Goal: Understand process/instructions: Learn how to perform a task or action

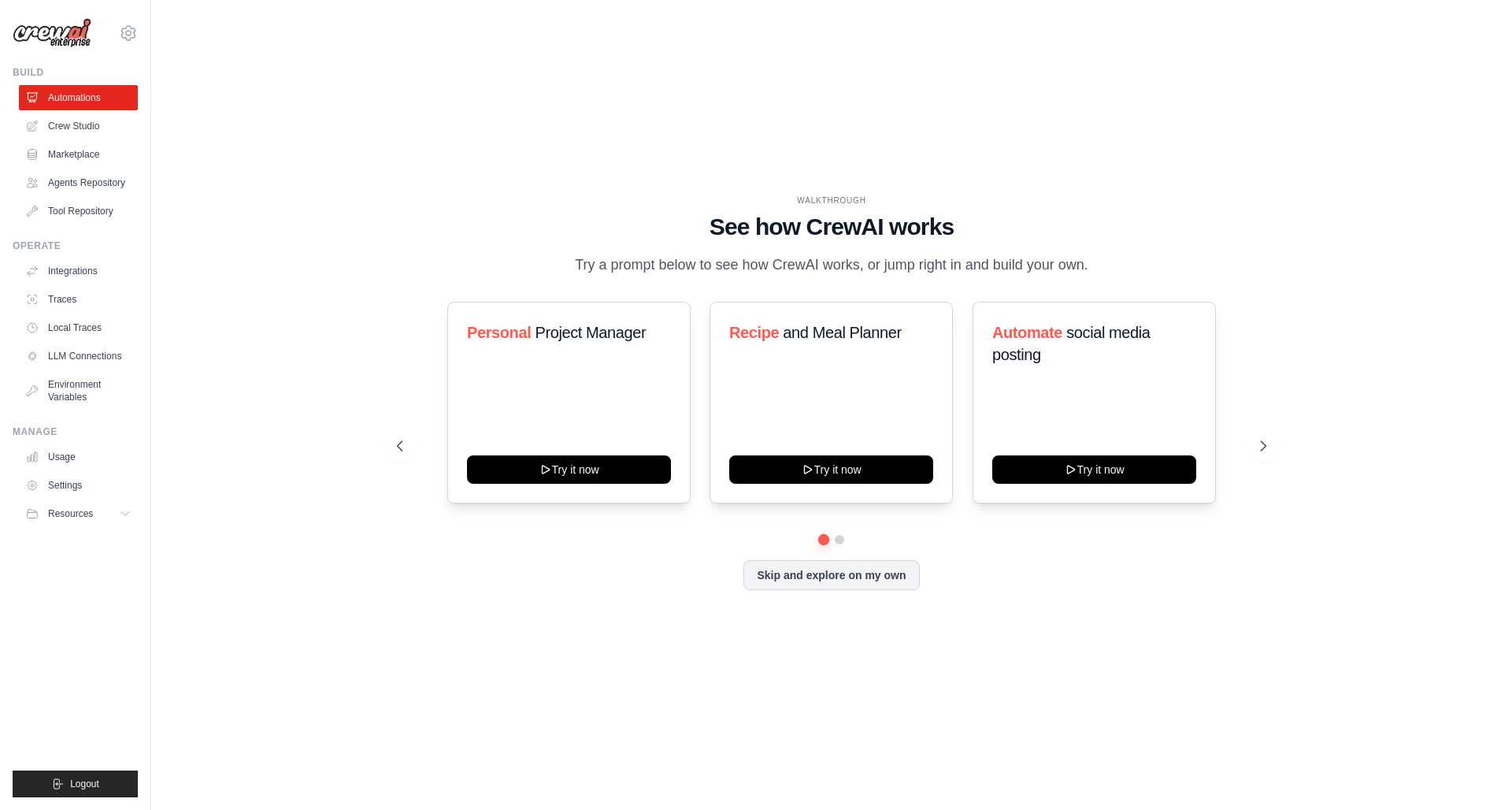
click at [443, 218] on h1 "See how CrewAI works" at bounding box center [832, 226] width 869 height 28
click at [81, 306] on link "Traces" at bounding box center [80, 299] width 119 height 26
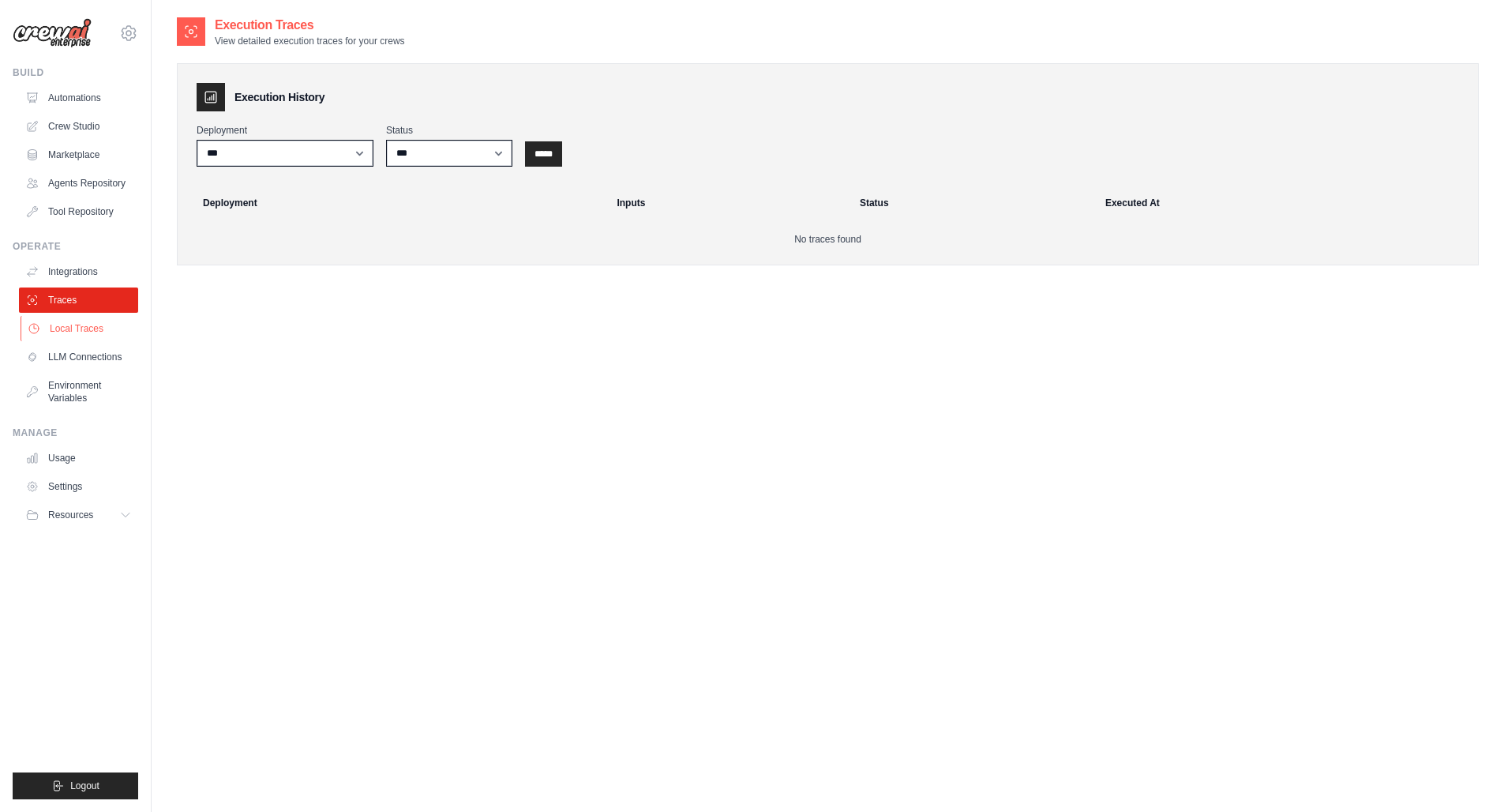
click at [84, 328] on link "Local Traces" at bounding box center [80, 328] width 119 height 26
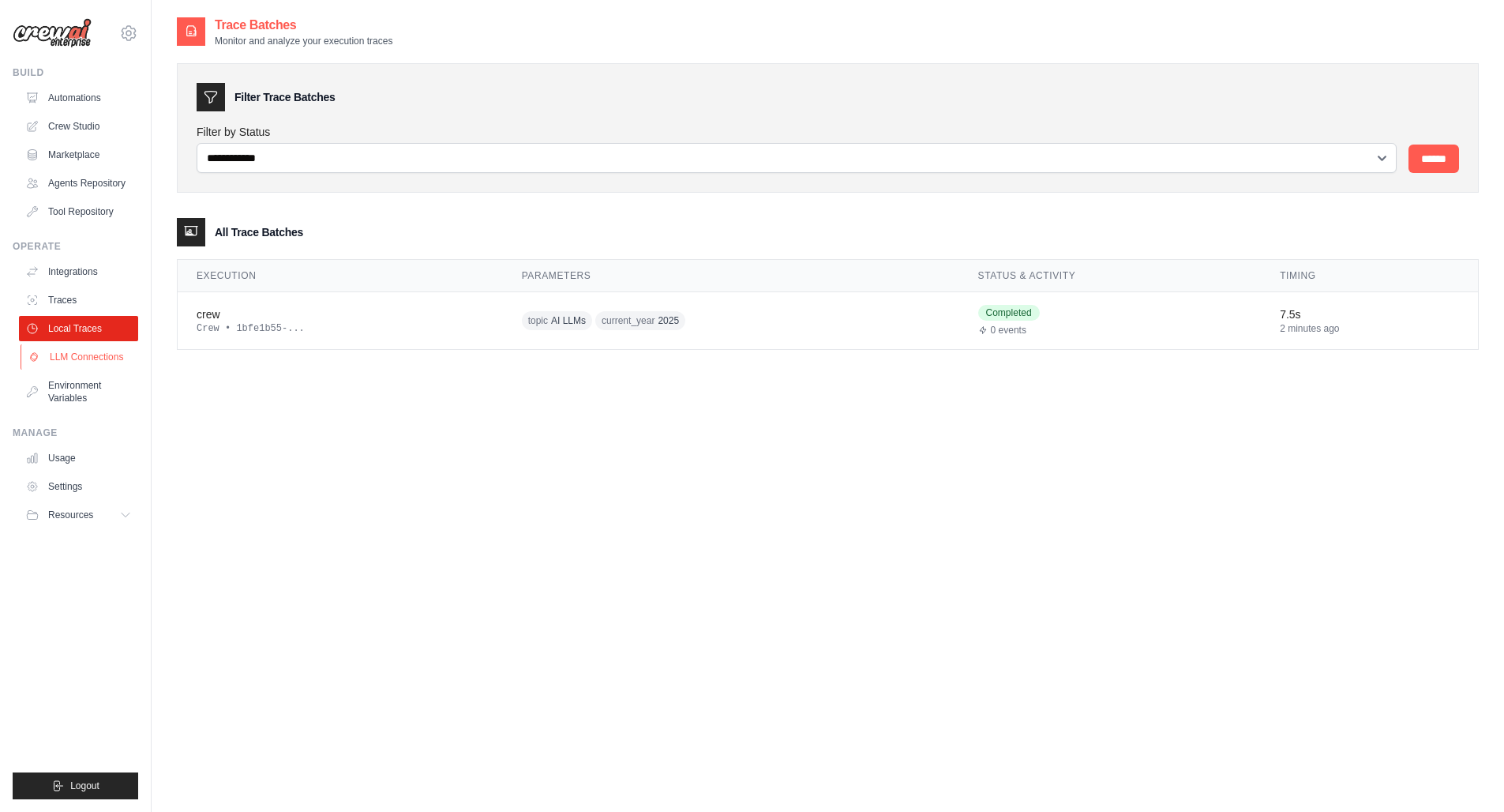
click at [100, 354] on link "LLM Connections" at bounding box center [80, 357] width 119 height 26
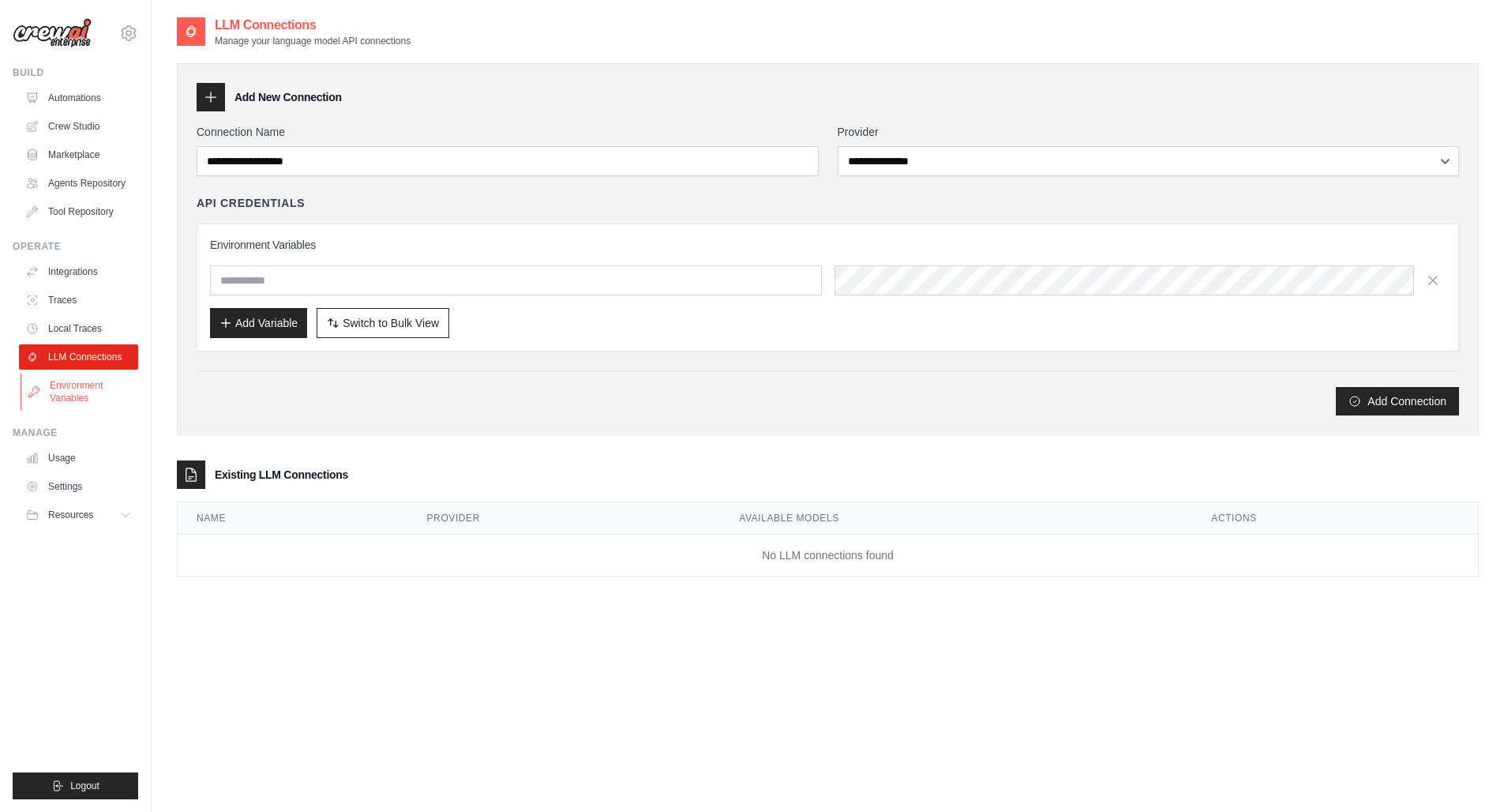
click at [94, 396] on link "Environment Variables" at bounding box center [80, 391] width 119 height 38
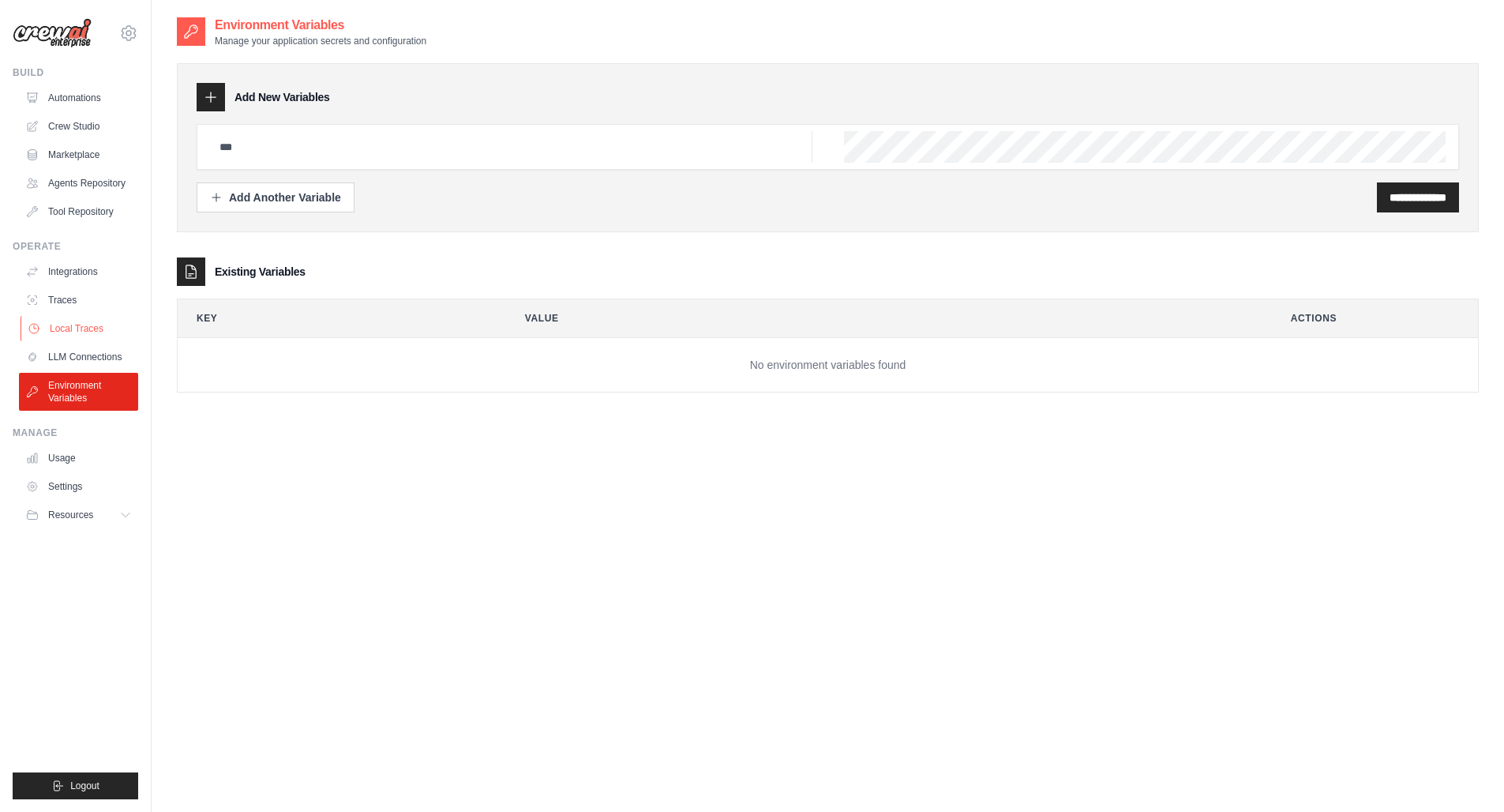
click at [93, 337] on link "Local Traces" at bounding box center [80, 328] width 119 height 26
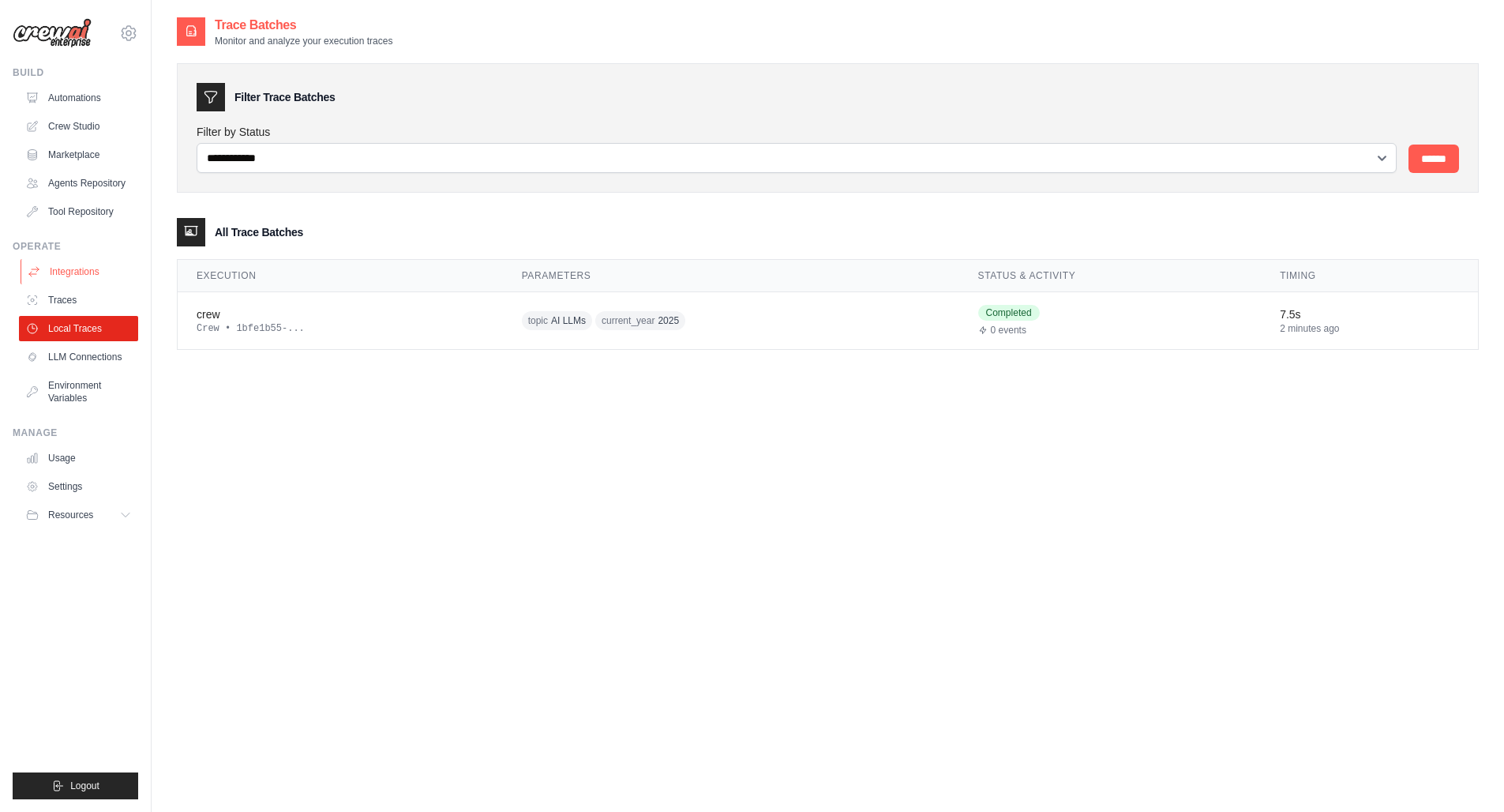
click at [73, 264] on link "Integrations" at bounding box center [80, 272] width 119 height 26
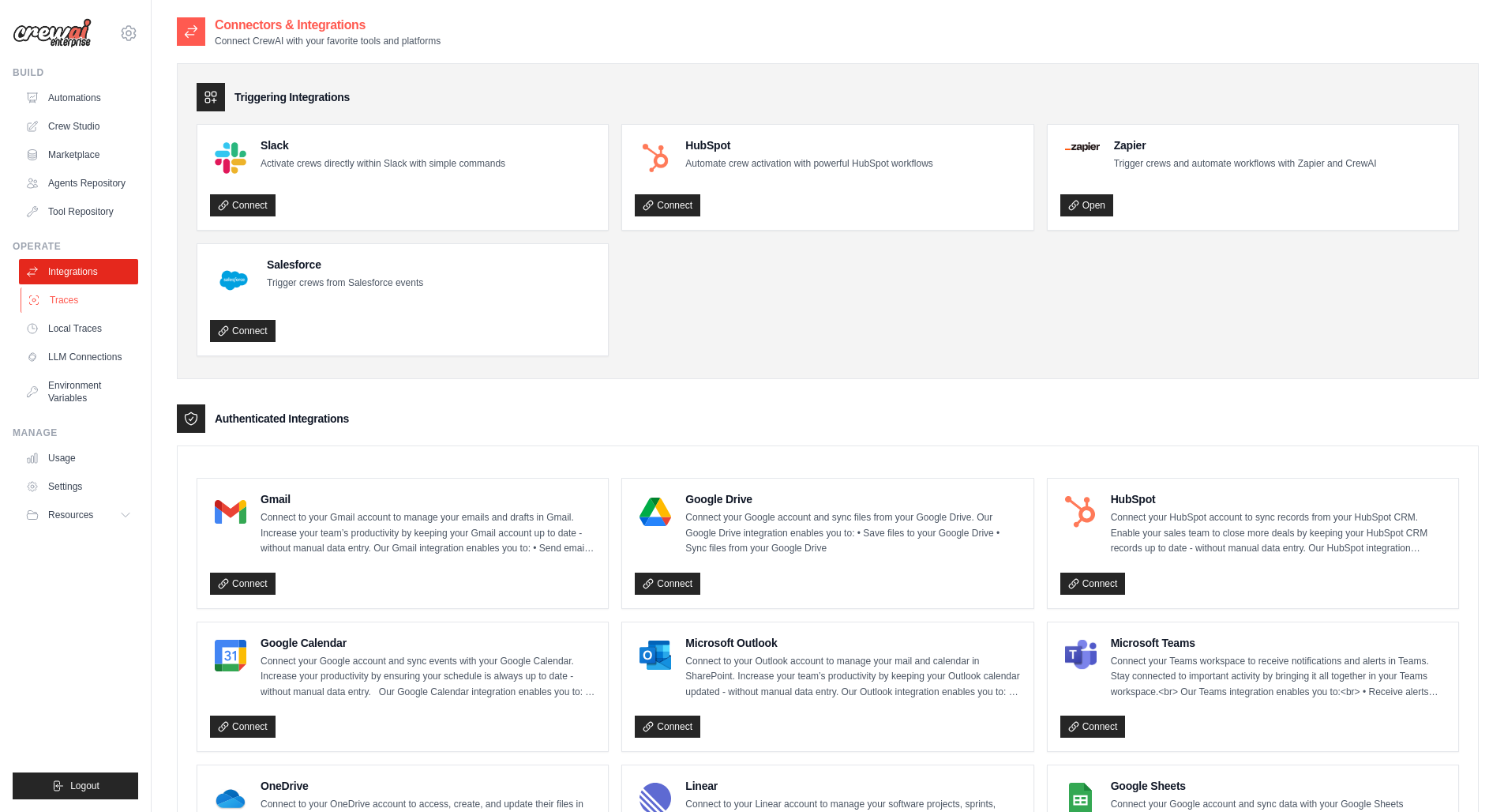
click at [81, 295] on link "Traces" at bounding box center [80, 300] width 119 height 26
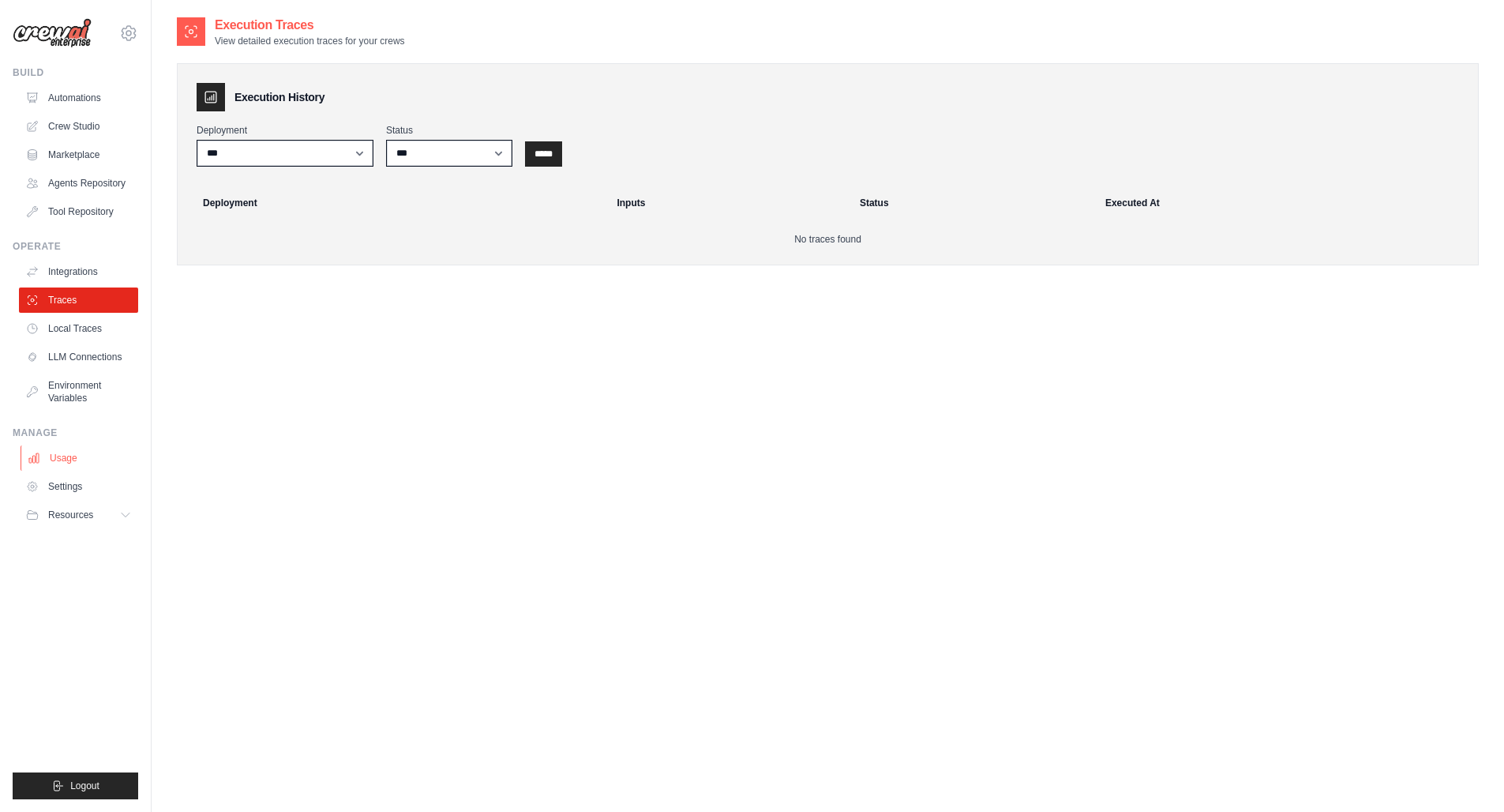
click at [76, 454] on link "Usage" at bounding box center [80, 458] width 119 height 26
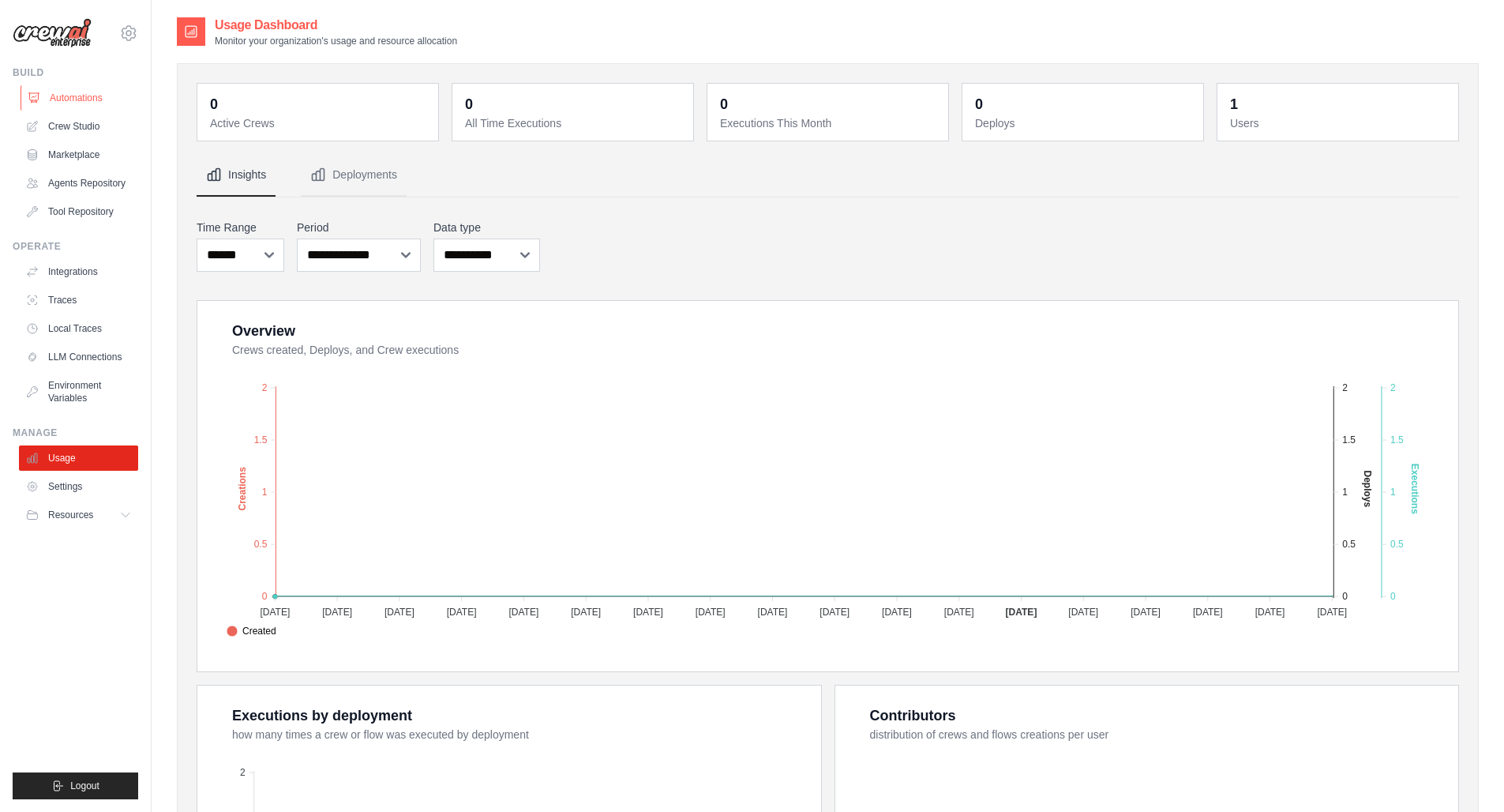
click at [92, 103] on link "Automations" at bounding box center [80, 98] width 119 height 26
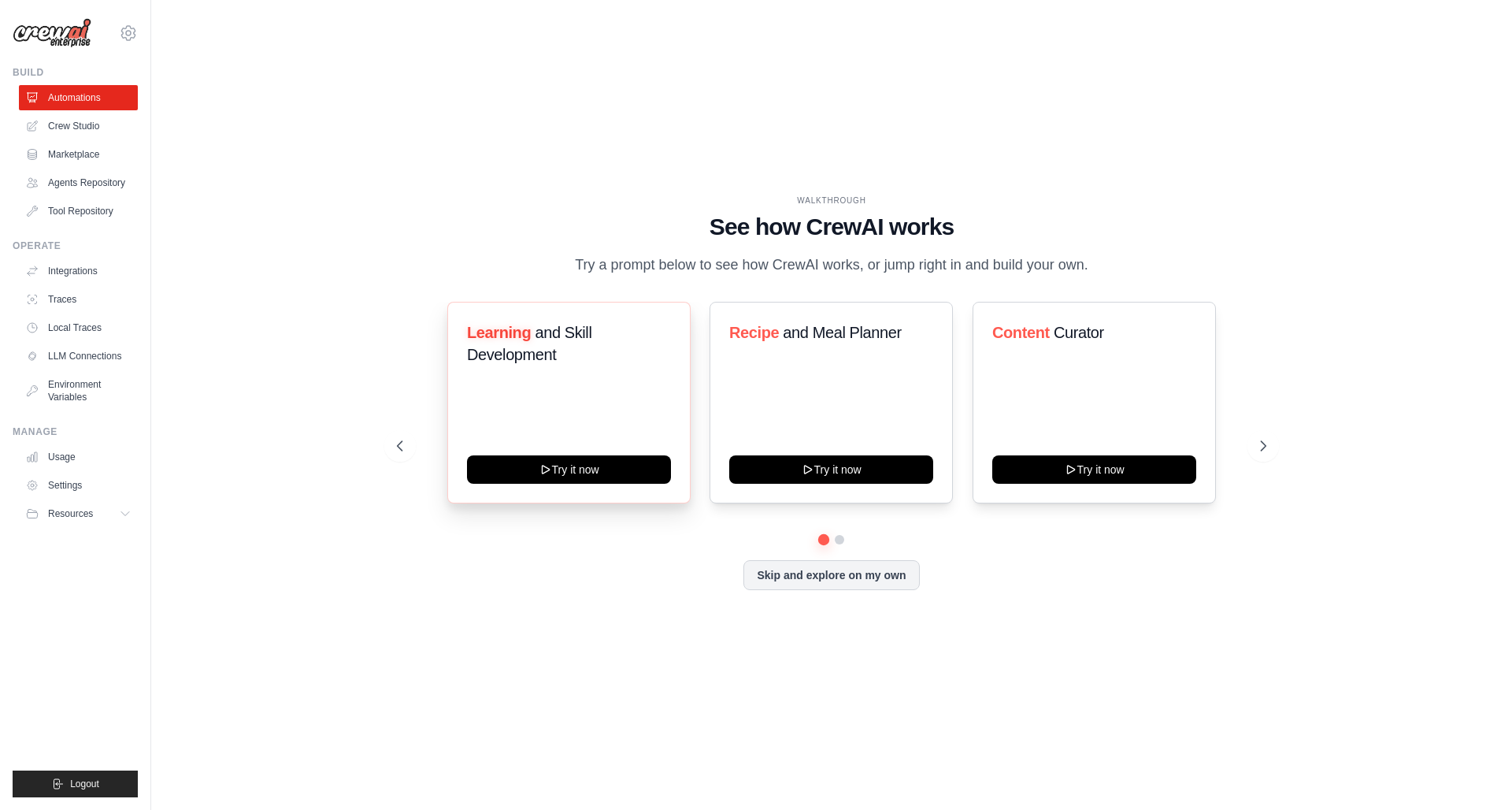
click at [521, 406] on div "Learning and Skill Development Try it now" at bounding box center [569, 403] width 243 height 201
click at [595, 471] on button "Try it now" at bounding box center [568, 468] width 204 height 28
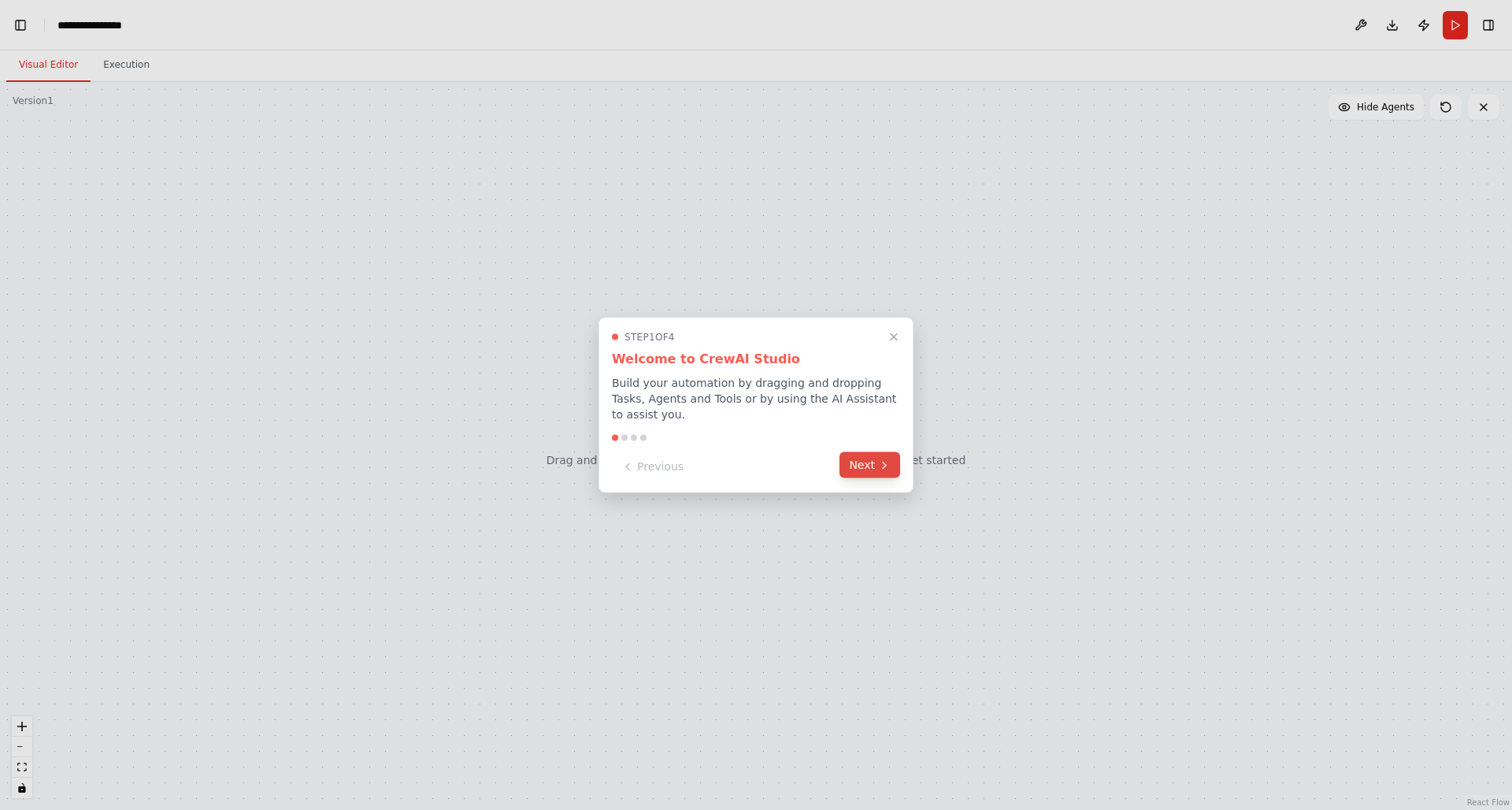
scroll to position [0, 20]
click at [867, 461] on button "Next" at bounding box center [869, 465] width 60 height 26
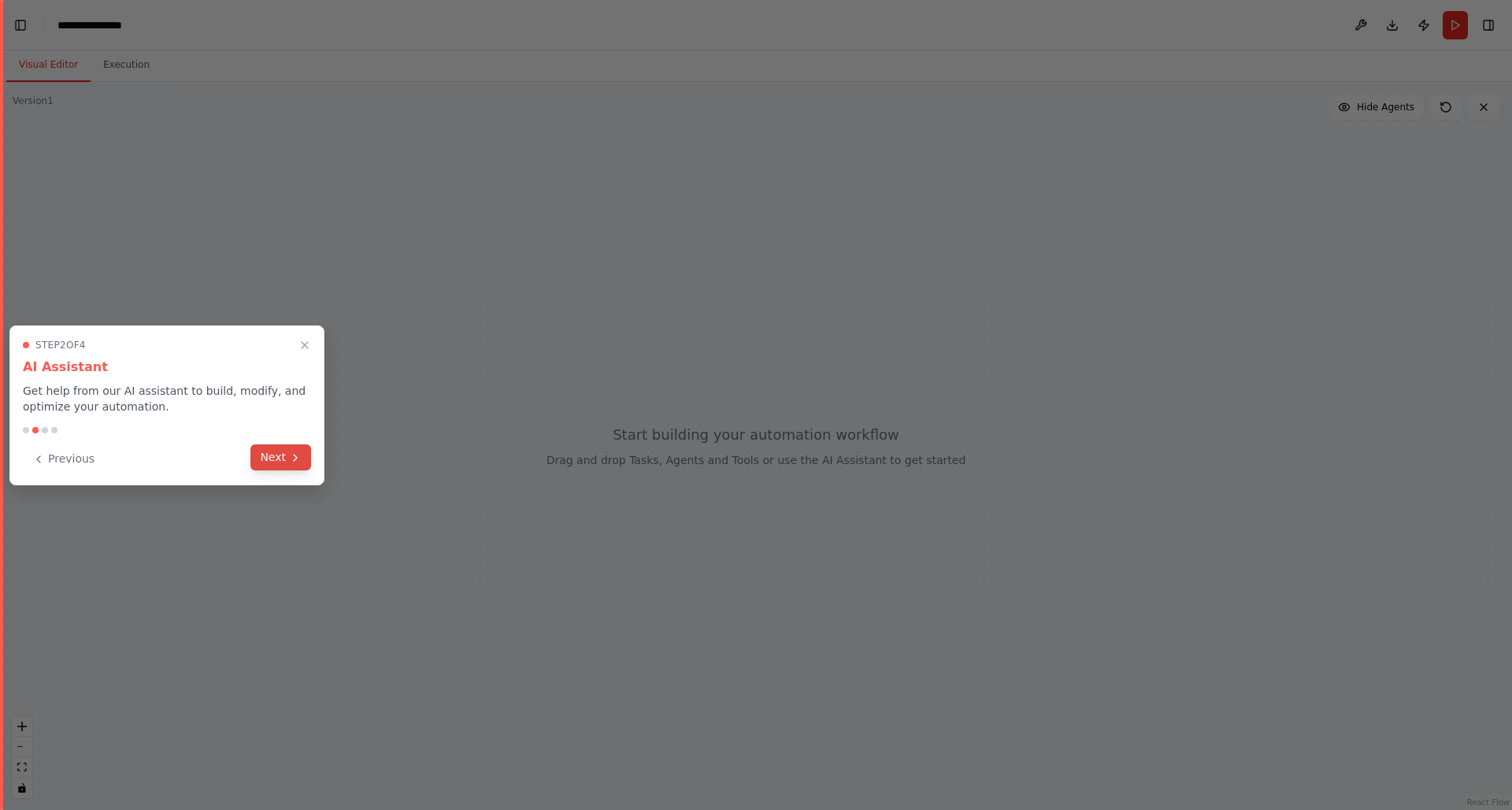
scroll to position [3905, 0]
click at [257, 450] on button "Next" at bounding box center [281, 457] width 60 height 26
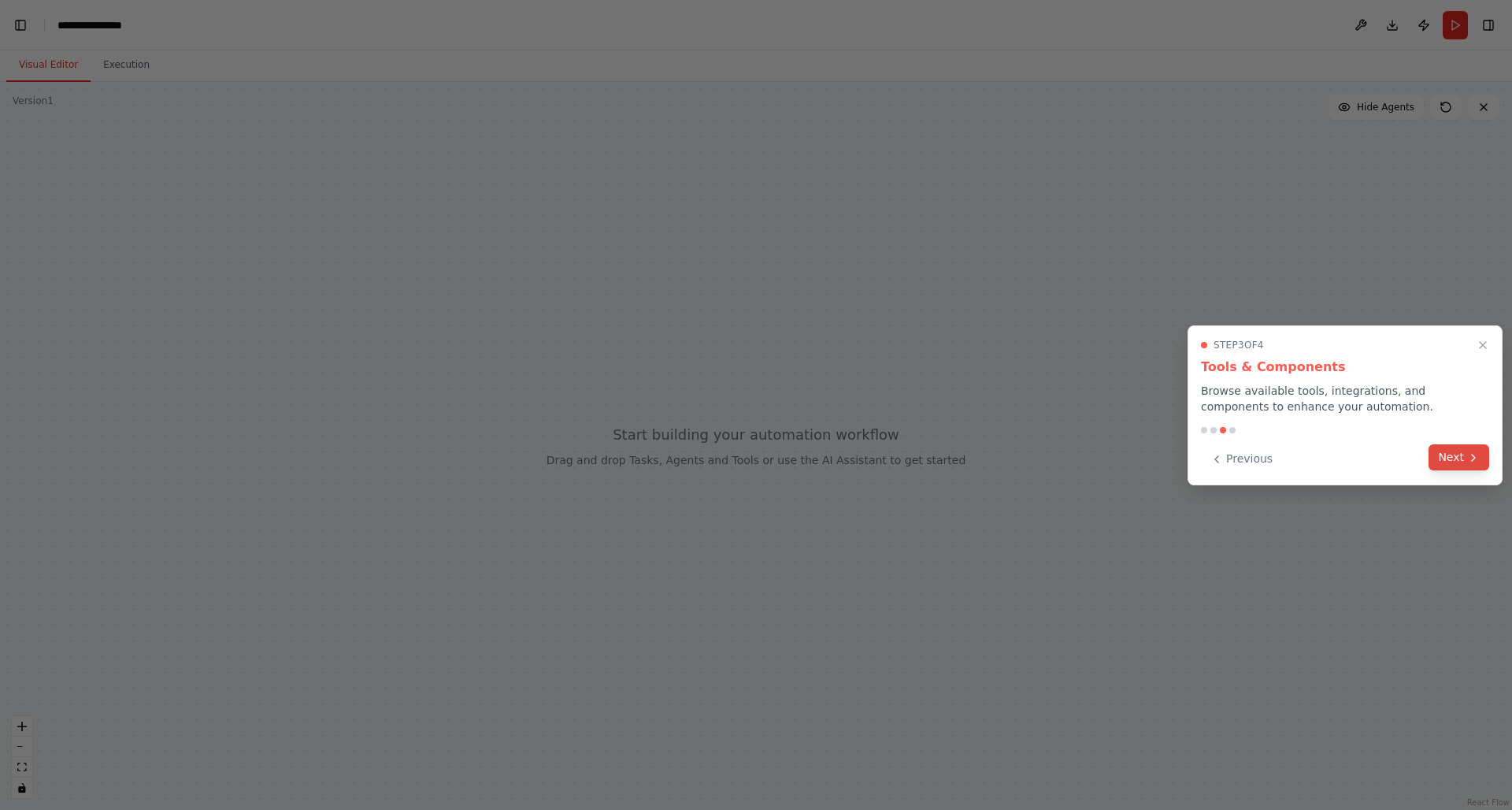
scroll to position [4782, 0]
click at [1477, 452] on icon at bounding box center [1474, 458] width 13 height 13
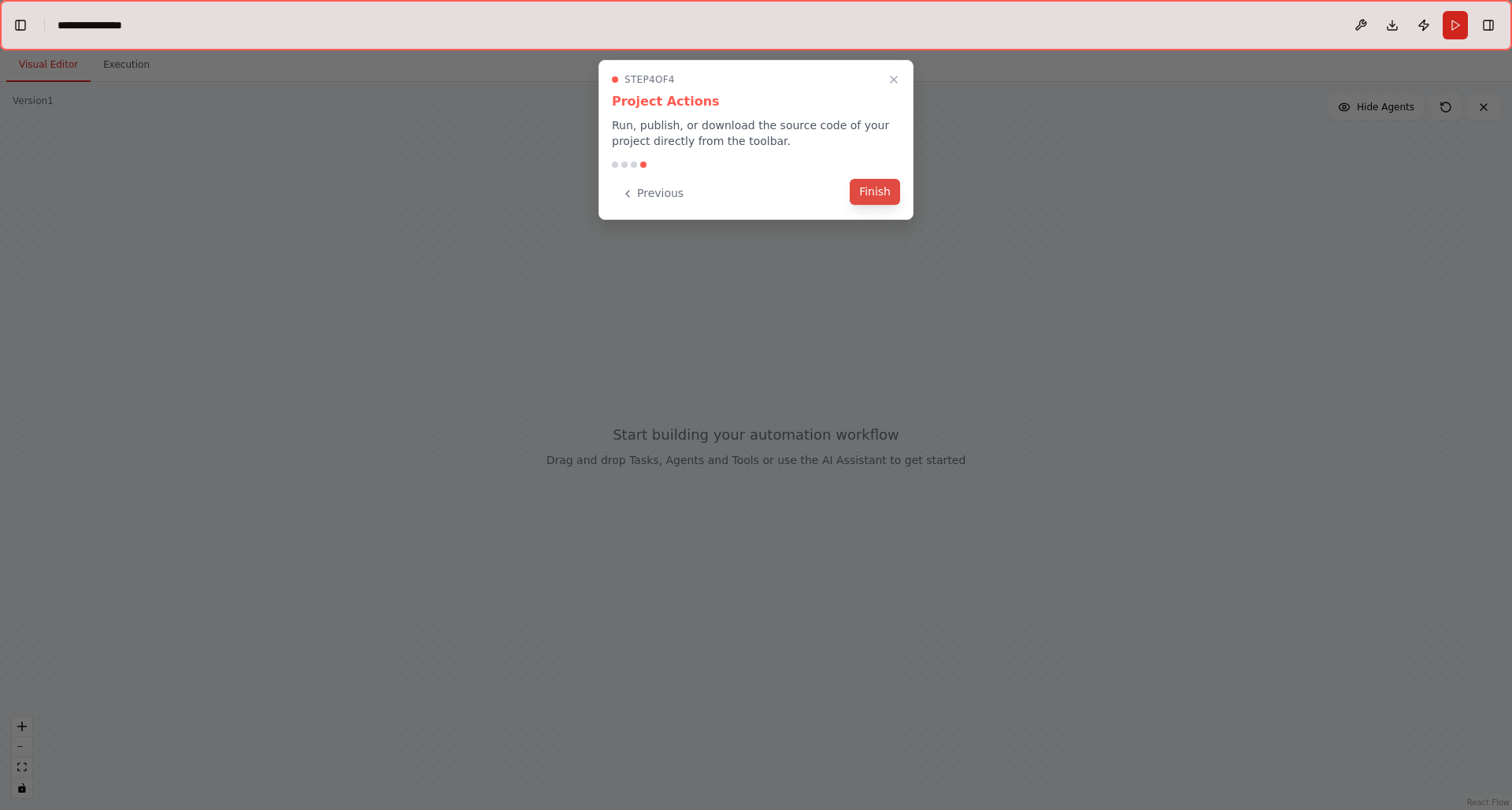
scroll to position [4860, 0]
click at [872, 185] on button "Finish" at bounding box center [875, 191] width 50 height 26
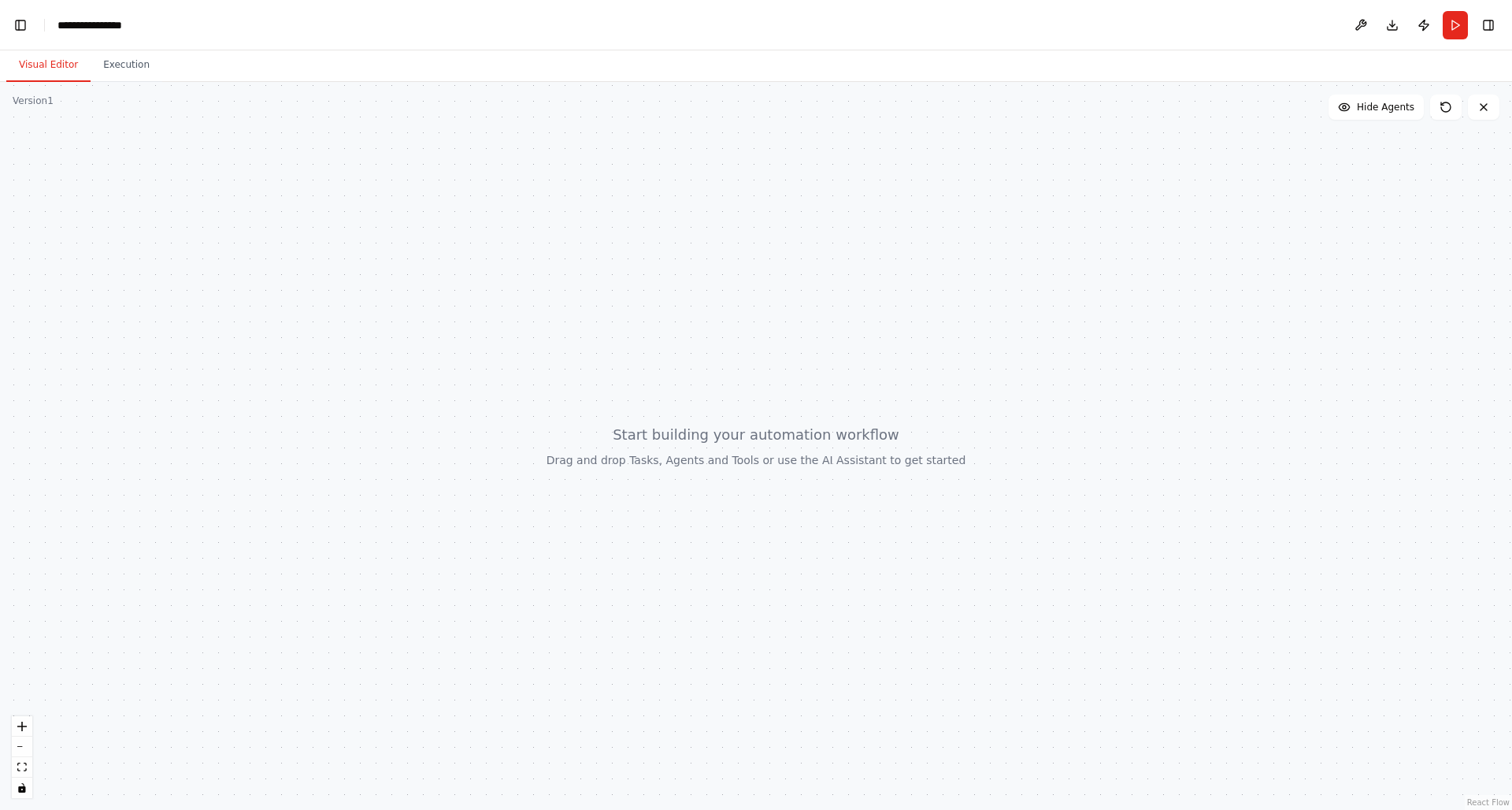
drag, startPoint x: 861, startPoint y: 337, endPoint x: 820, endPoint y: 333, distance: 41.2
click at [820, 333] on div at bounding box center [756, 445] width 1512 height 728
click at [112, 60] on button "Execution" at bounding box center [126, 65] width 71 height 33
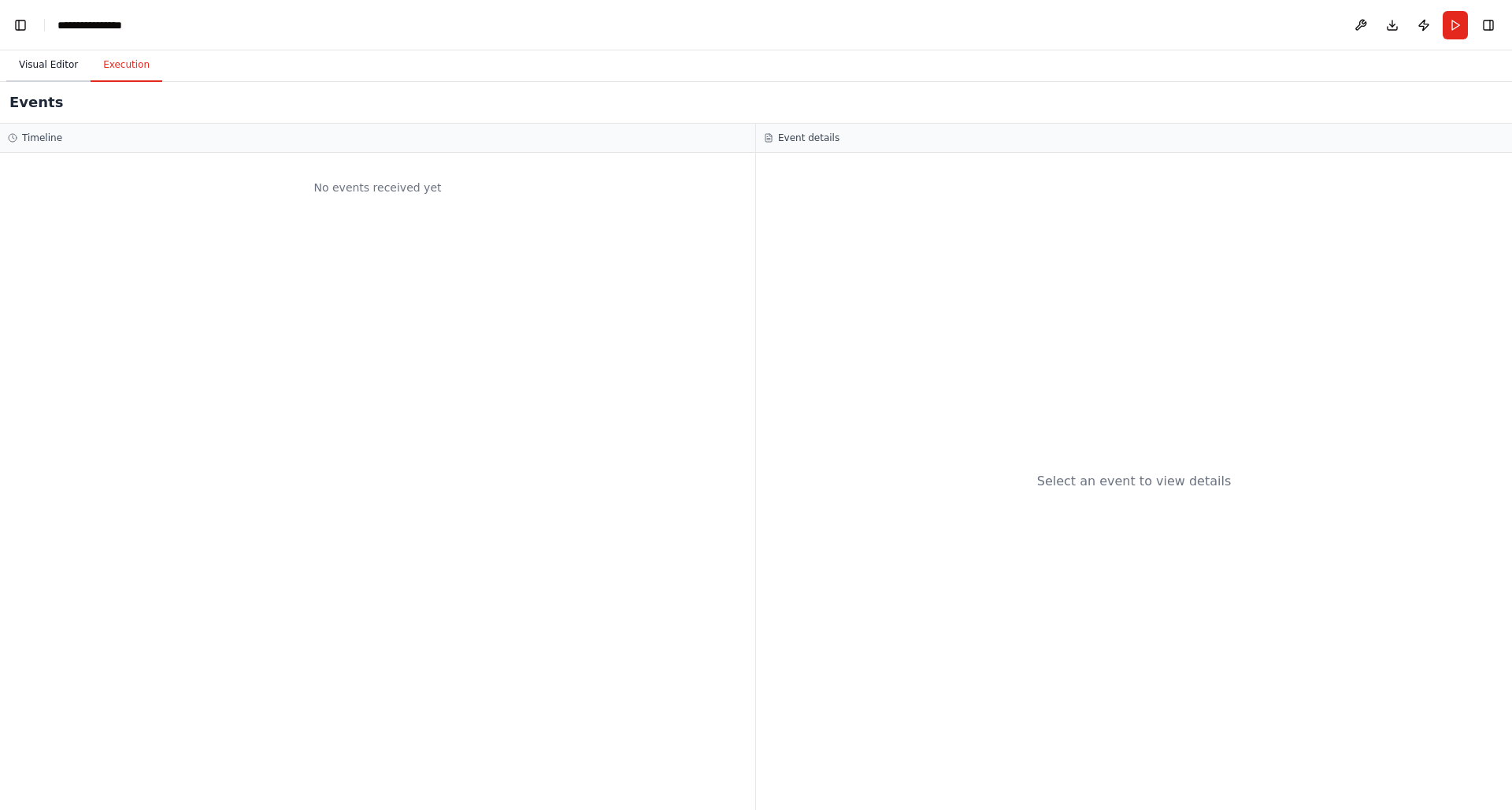
click at [29, 66] on button "Visual Editor" at bounding box center [49, 65] width 84 height 33
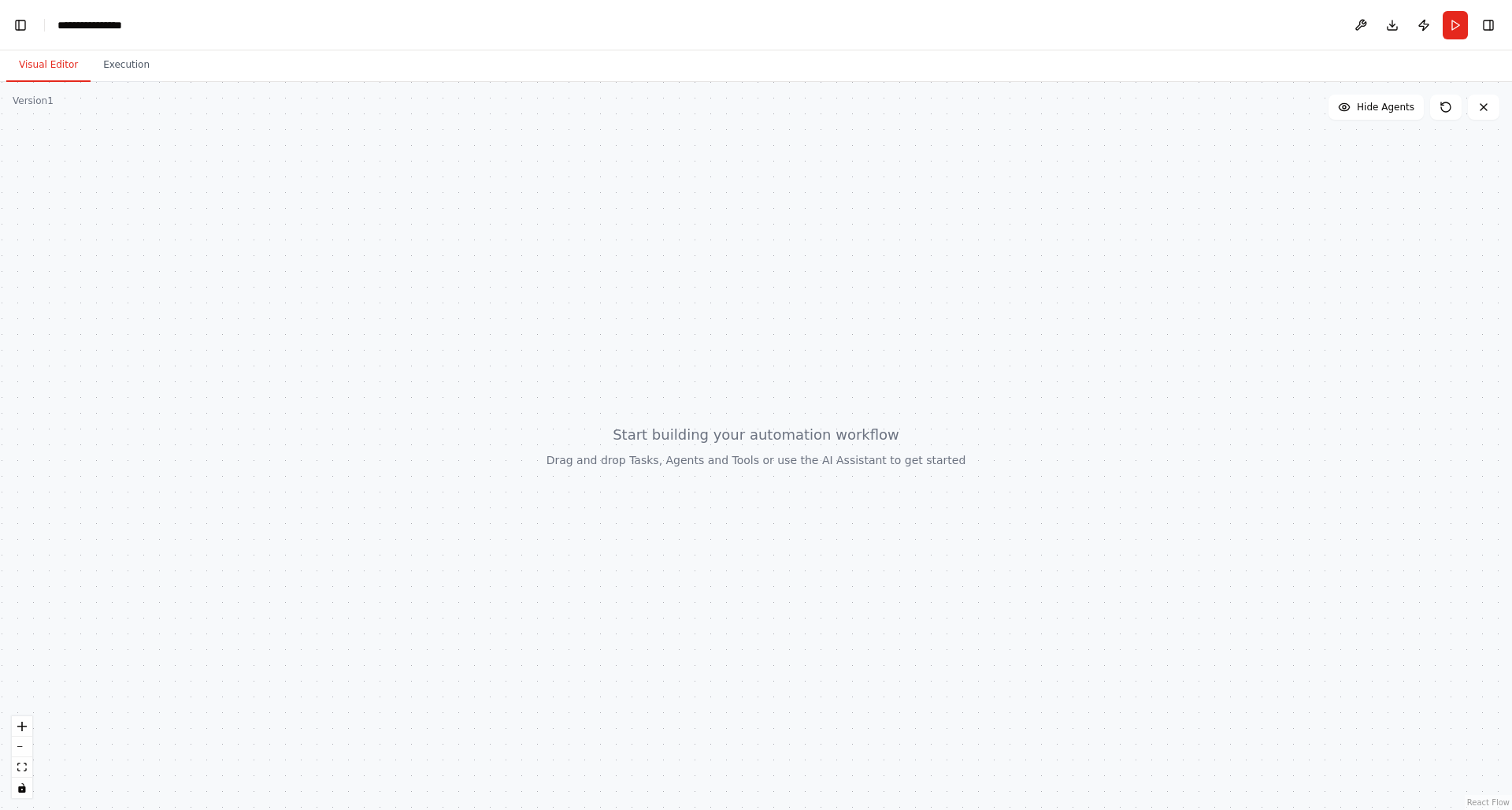
drag, startPoint x: 1251, startPoint y: 462, endPoint x: 1111, endPoint y: 478, distance: 140.9
click at [1111, 478] on div at bounding box center [756, 445] width 1512 height 728
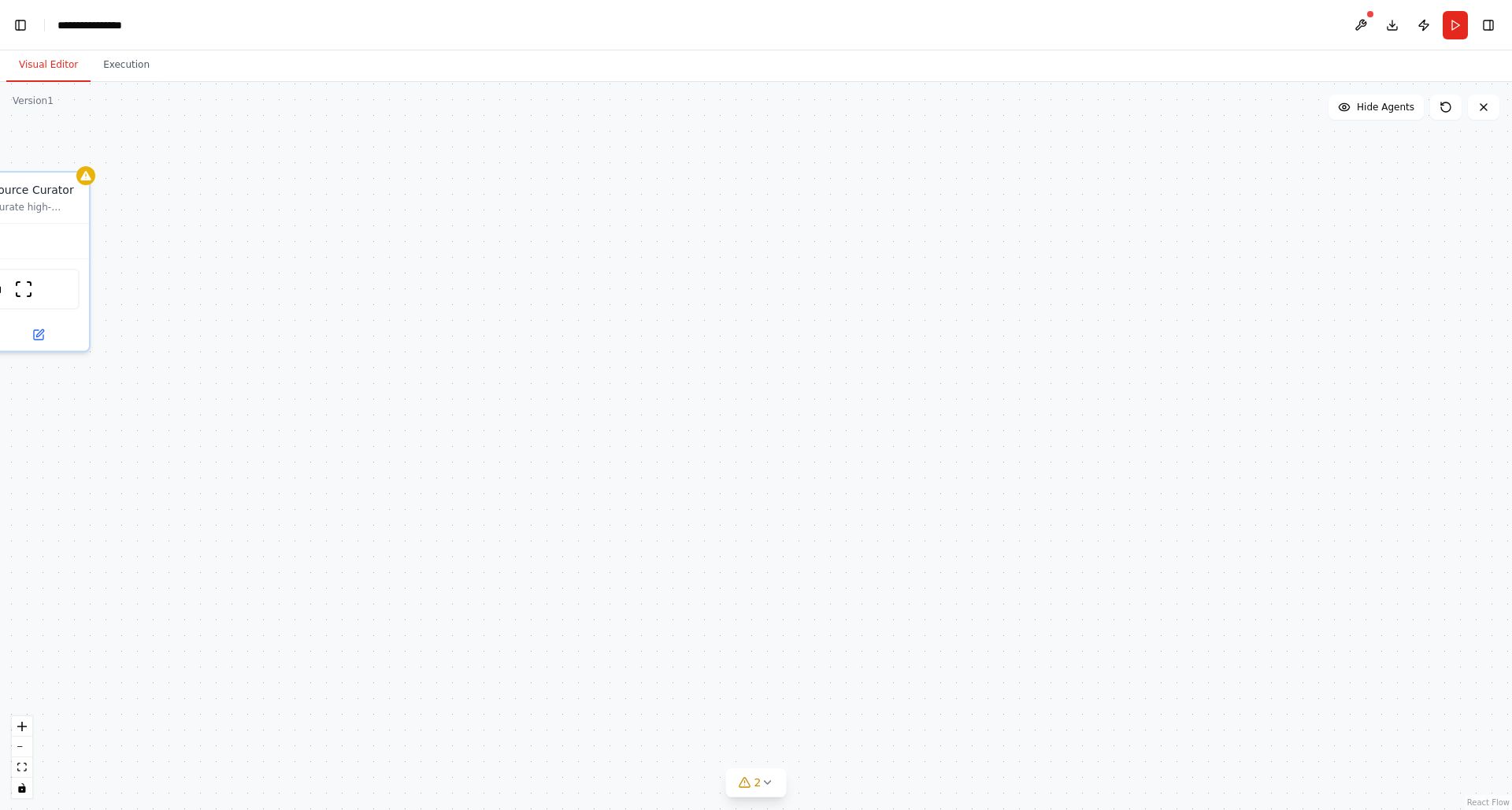
scroll to position [6445, 0]
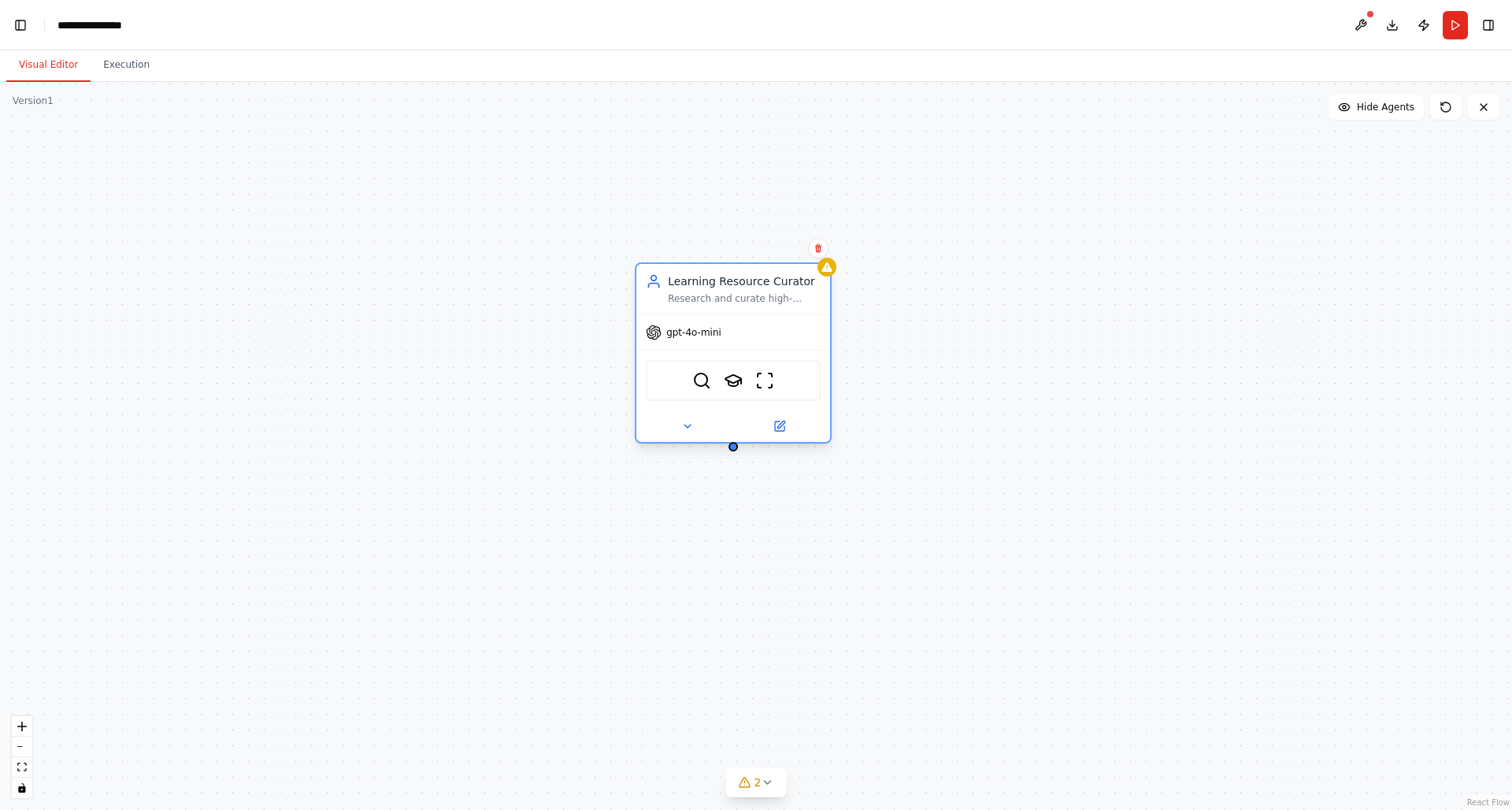
drag, startPoint x: 29, startPoint y: 206, endPoint x: 771, endPoint y: 300, distance: 747.9
click at [771, 300] on div "Research and curate high-quality, personalized learning resources for {subject}…" at bounding box center [744, 298] width 153 height 13
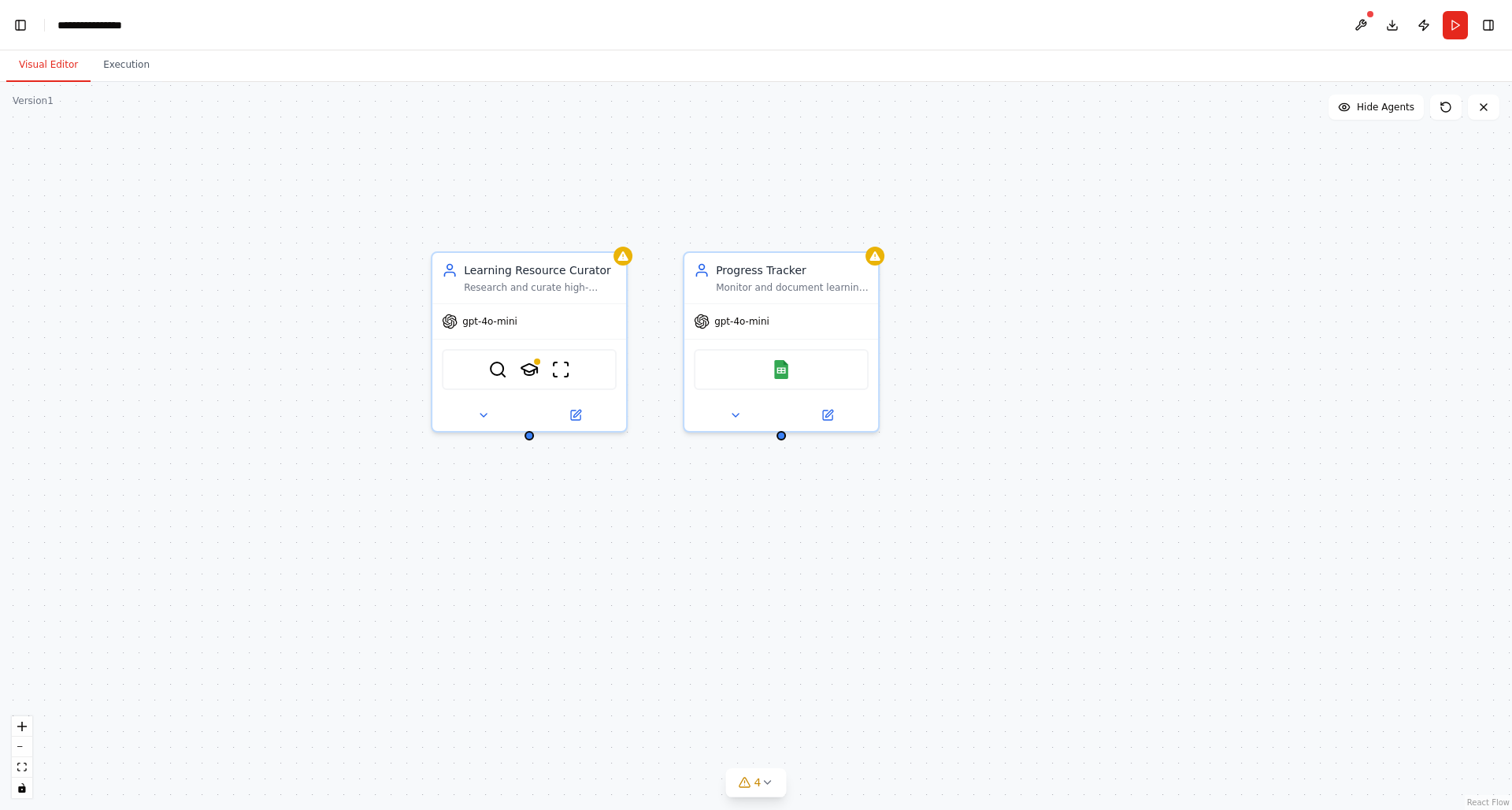
drag, startPoint x: 534, startPoint y: 356, endPoint x: 1070, endPoint y: 437, distance: 542.1
click at [1070, 437] on div "Learning Resource Curator Research and curate high-quality, personalized learni…" at bounding box center [756, 445] width 1512 height 728
click at [768, 780] on icon at bounding box center [767, 783] width 13 height 13
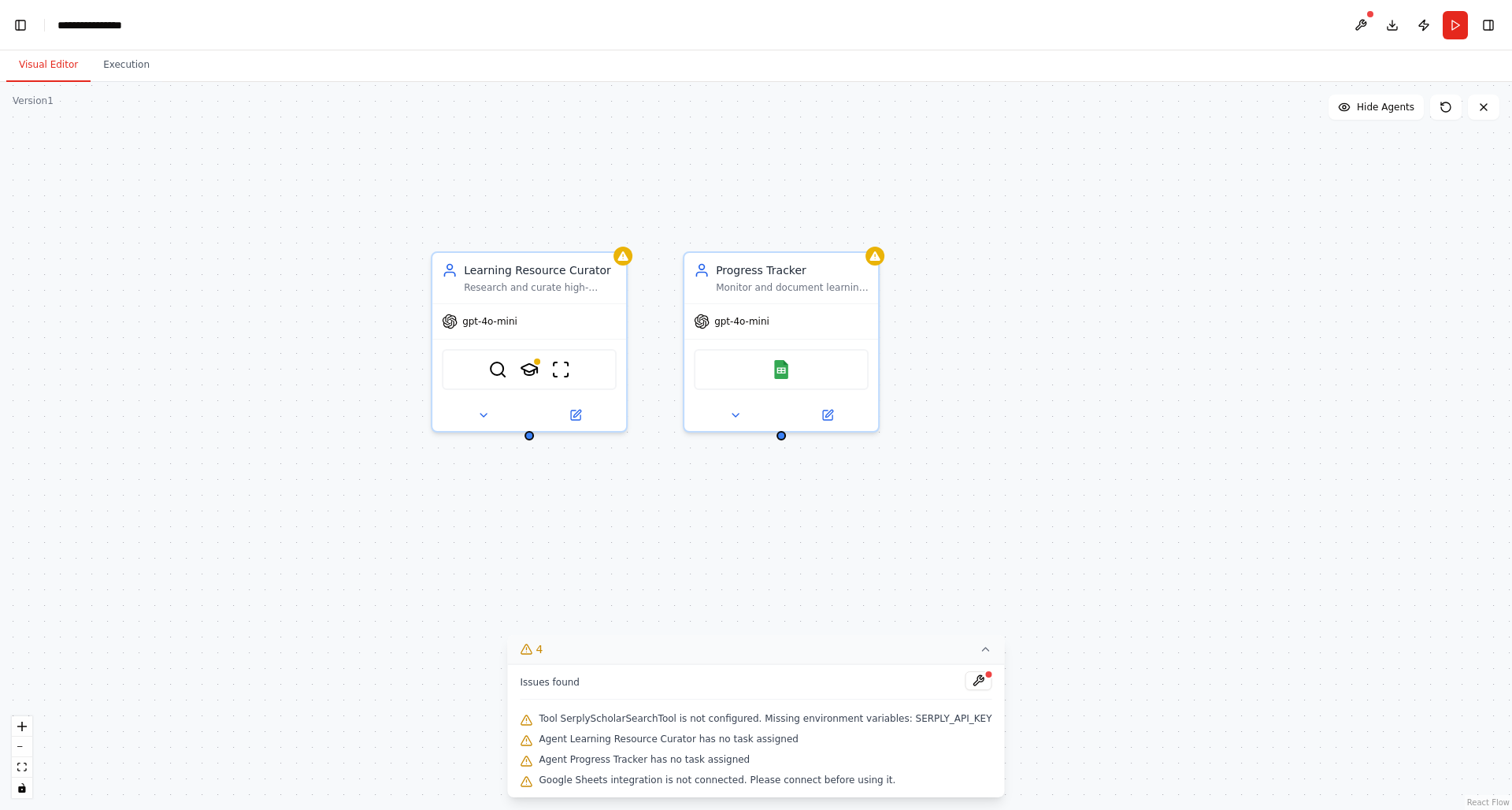
scroll to position [6738, 0]
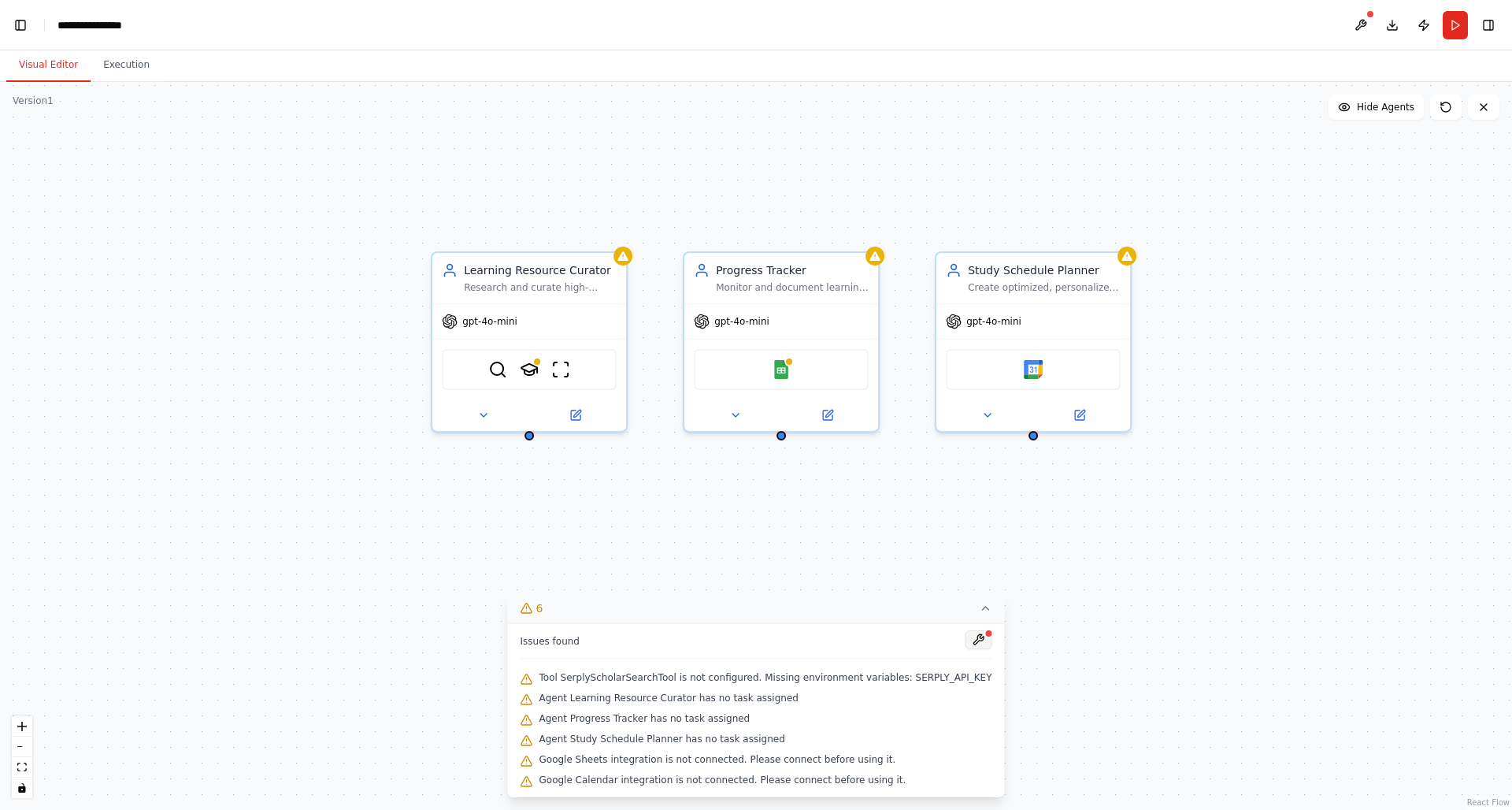
click at [975, 640] on button at bounding box center [978, 639] width 27 height 19
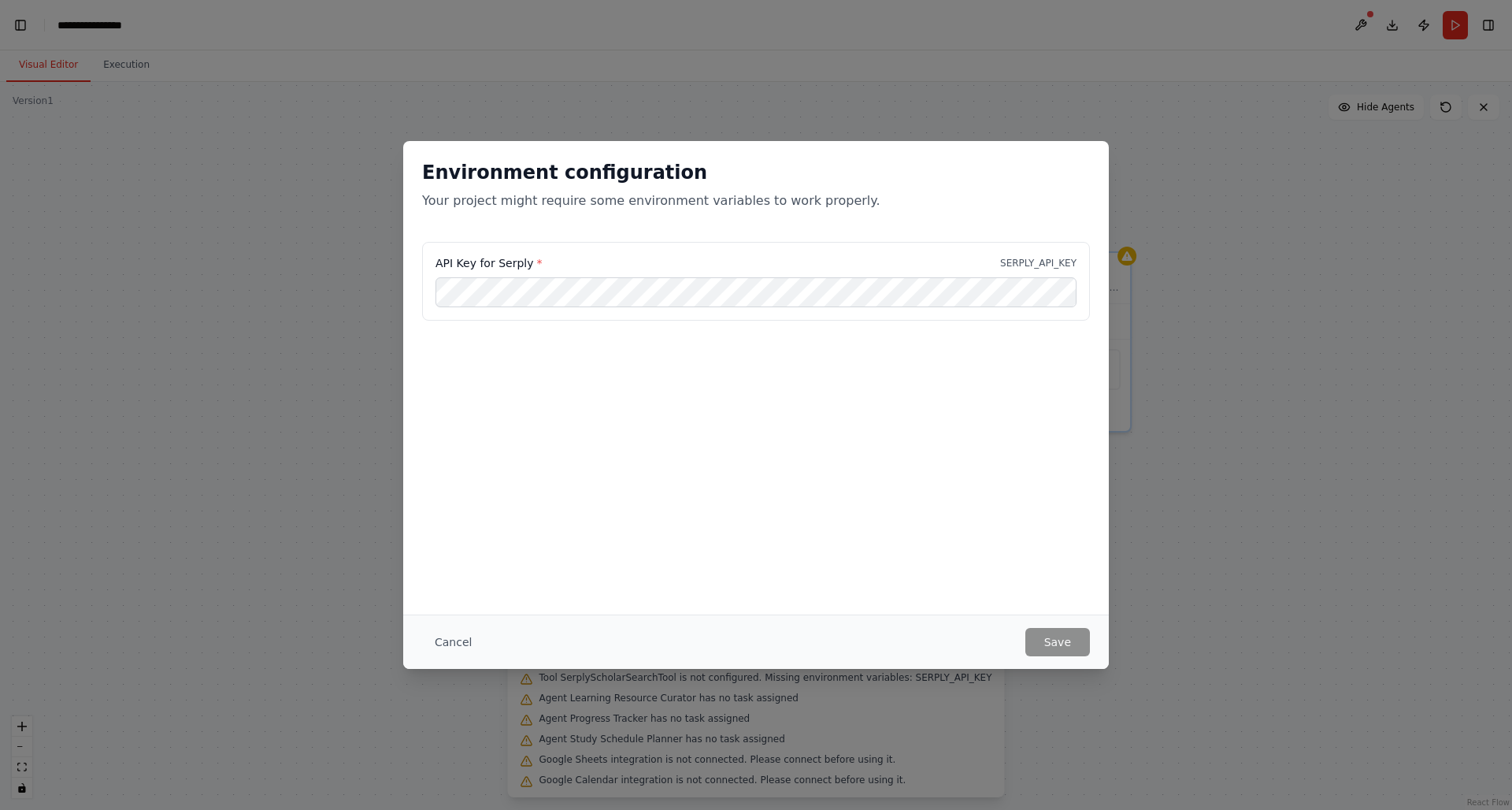
scroll to position [6841, 0]
click at [710, 400] on div "Environment configuration Your project might require some environment variables…" at bounding box center [756, 377] width 706 height 473
click at [469, 654] on button "Cancel" at bounding box center [453, 642] width 62 height 28
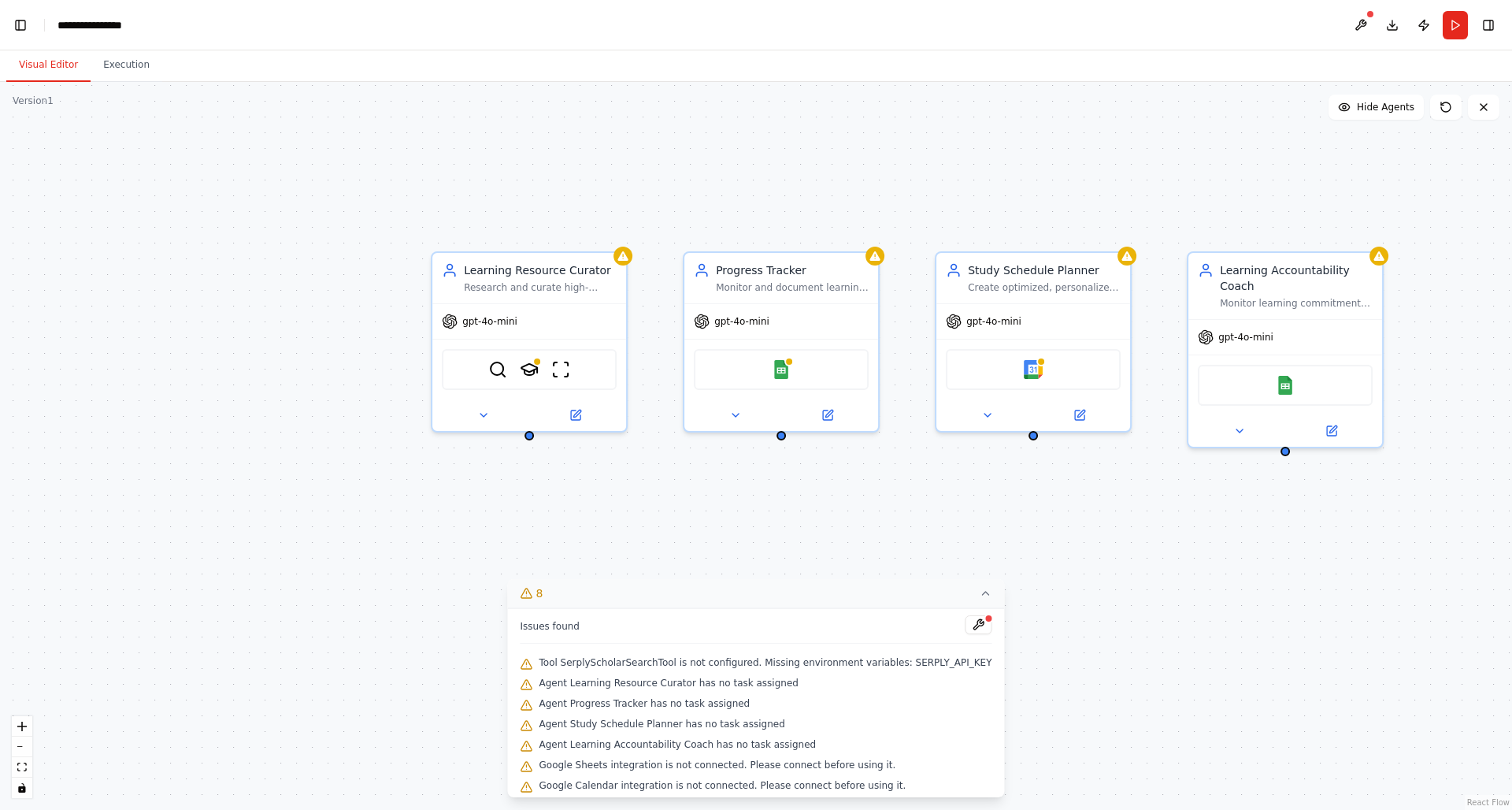
scroll to position [7373, 0]
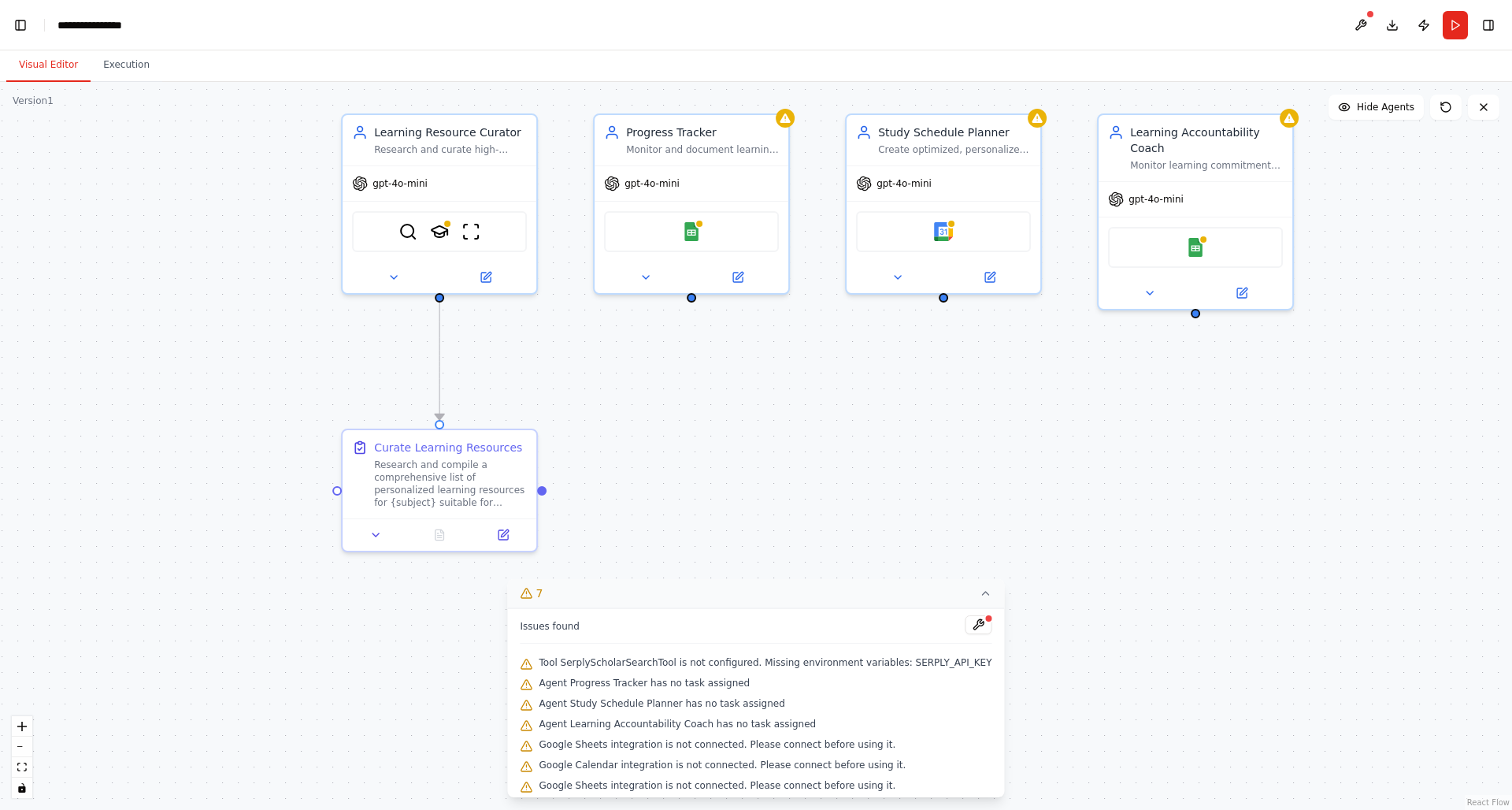
drag, startPoint x: 861, startPoint y: 474, endPoint x: 772, endPoint y: 336, distance: 164.2
click at [772, 336] on div ".deletable-edge-delete-btn { width: 20px; height: 20px; border: 0px solid #ffff…" at bounding box center [756, 445] width 1512 height 728
click at [1381, 111] on span "Hide Agents" at bounding box center [1386, 107] width 58 height 13
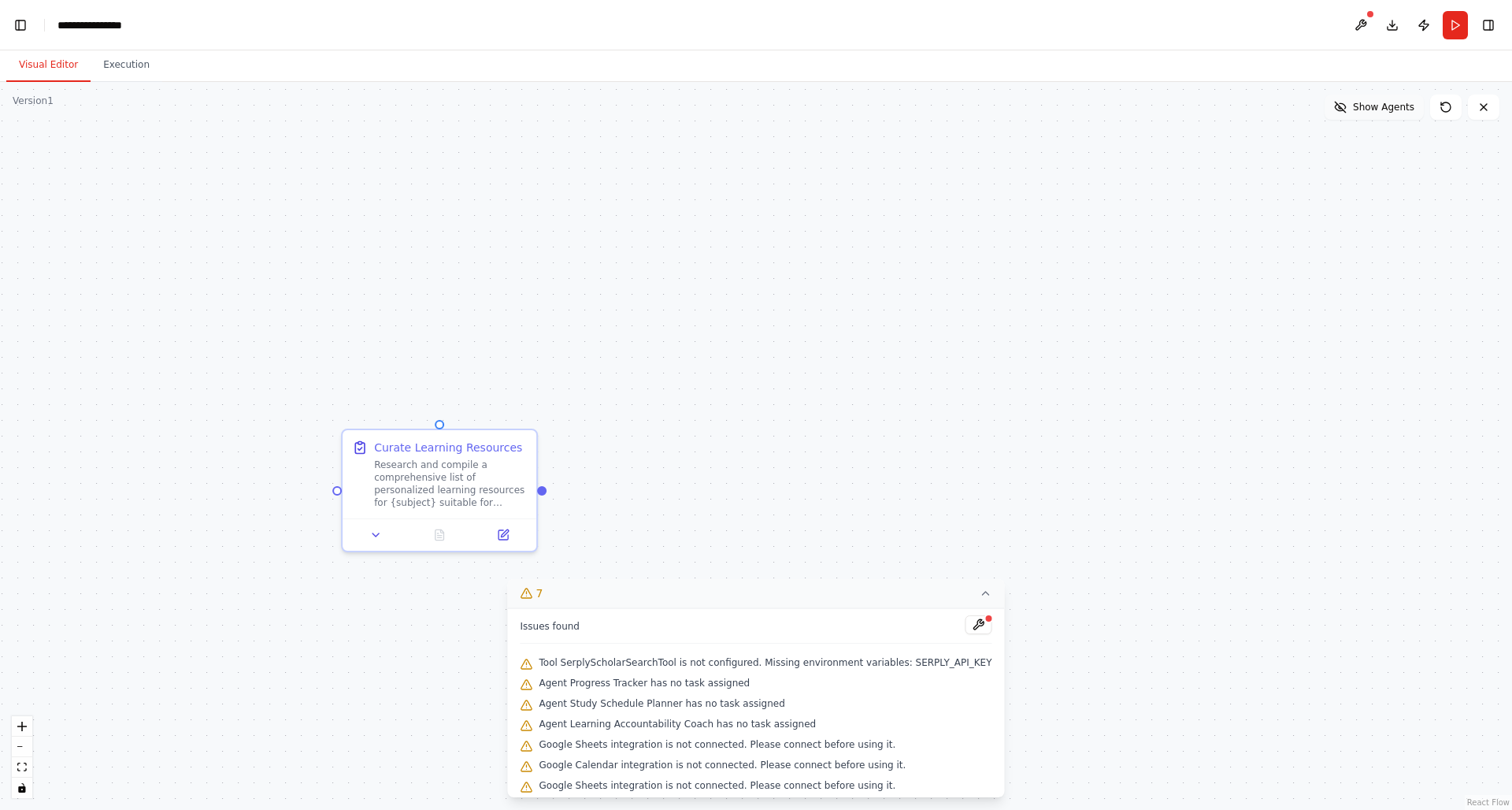
scroll to position [7463, 0]
click at [1381, 111] on span "Show Agents" at bounding box center [1383, 107] width 61 height 13
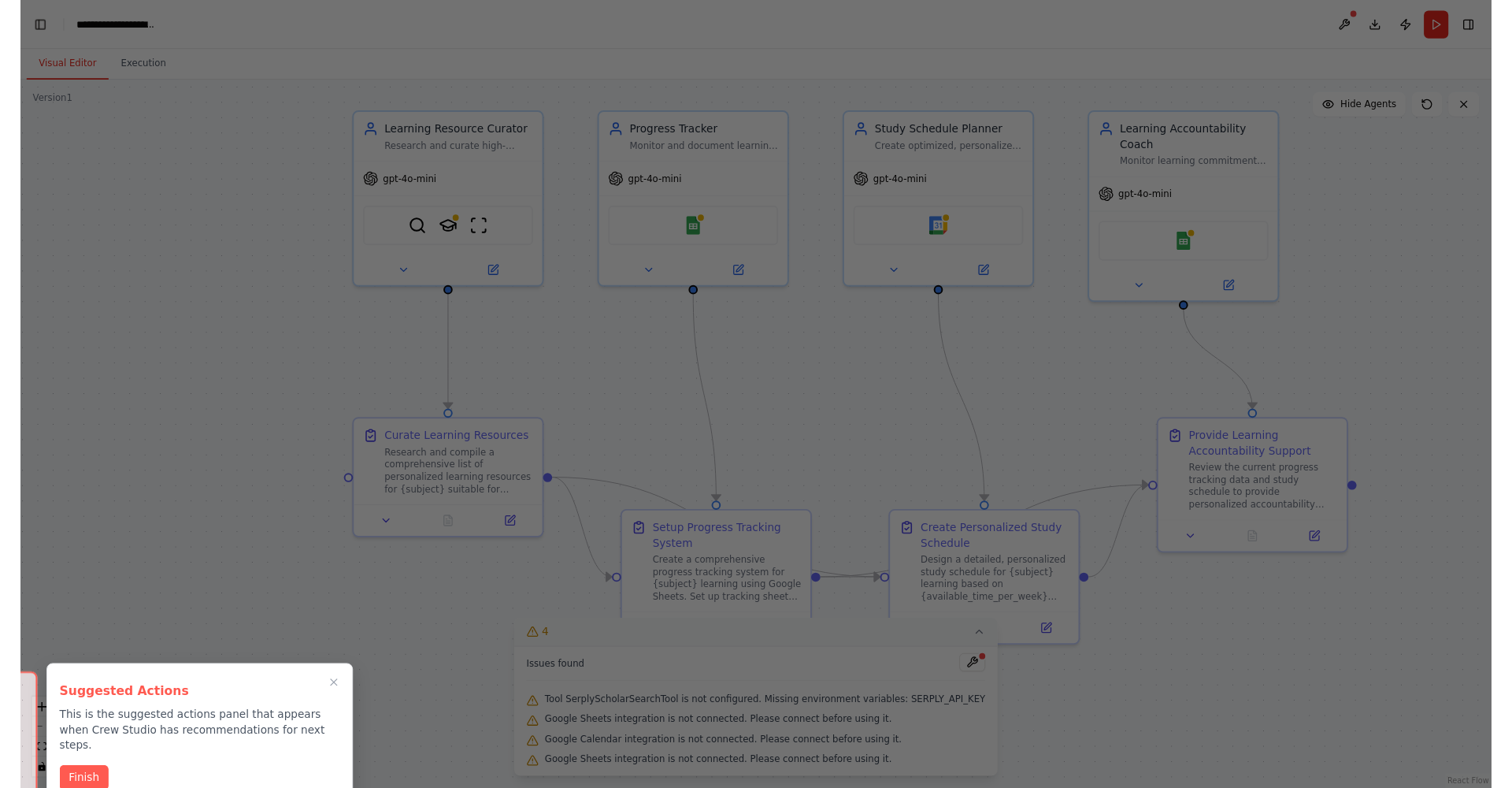
scroll to position [27892, 0]
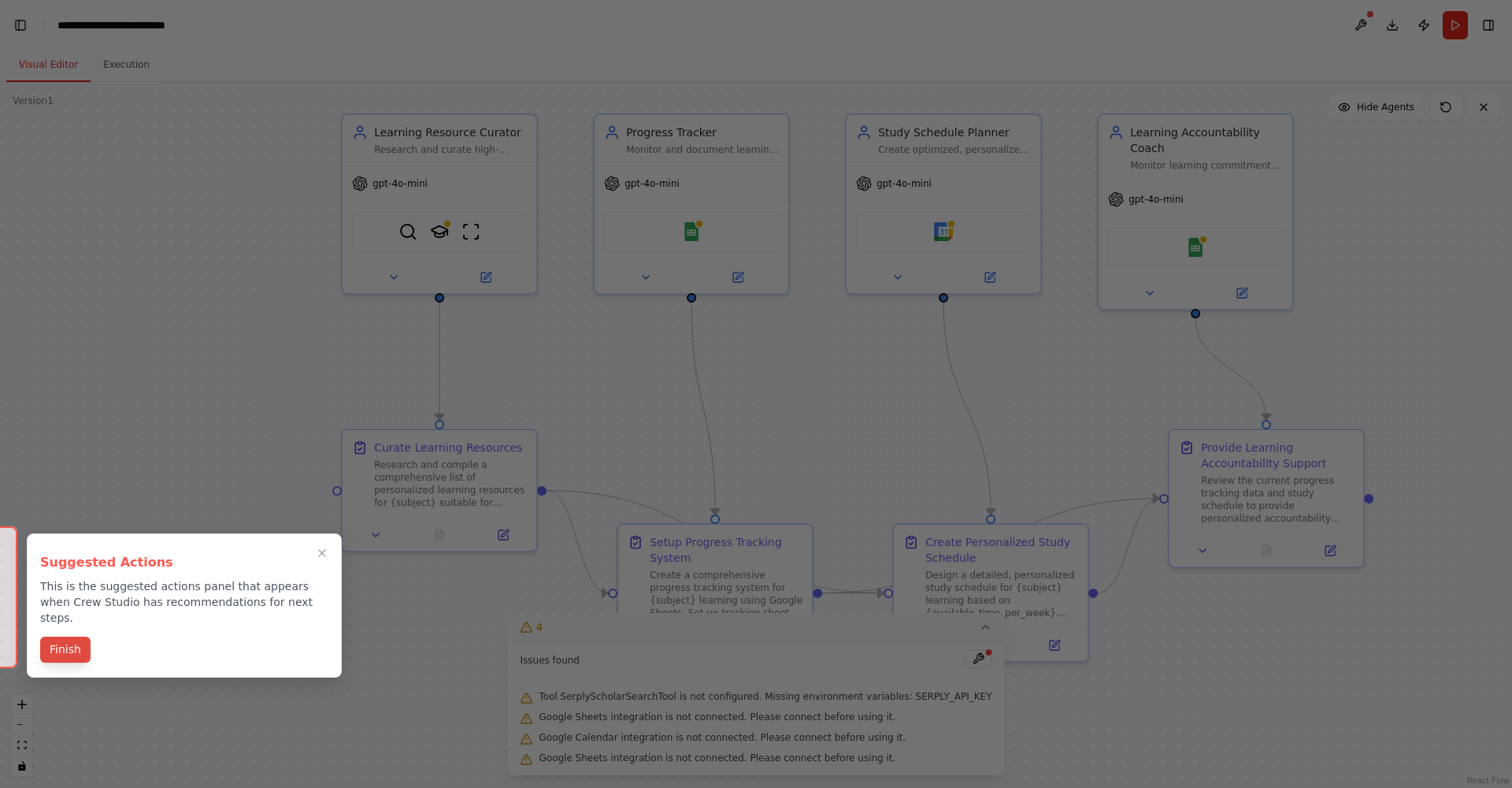
click at [59, 636] on button "Finish" at bounding box center [65, 649] width 50 height 26
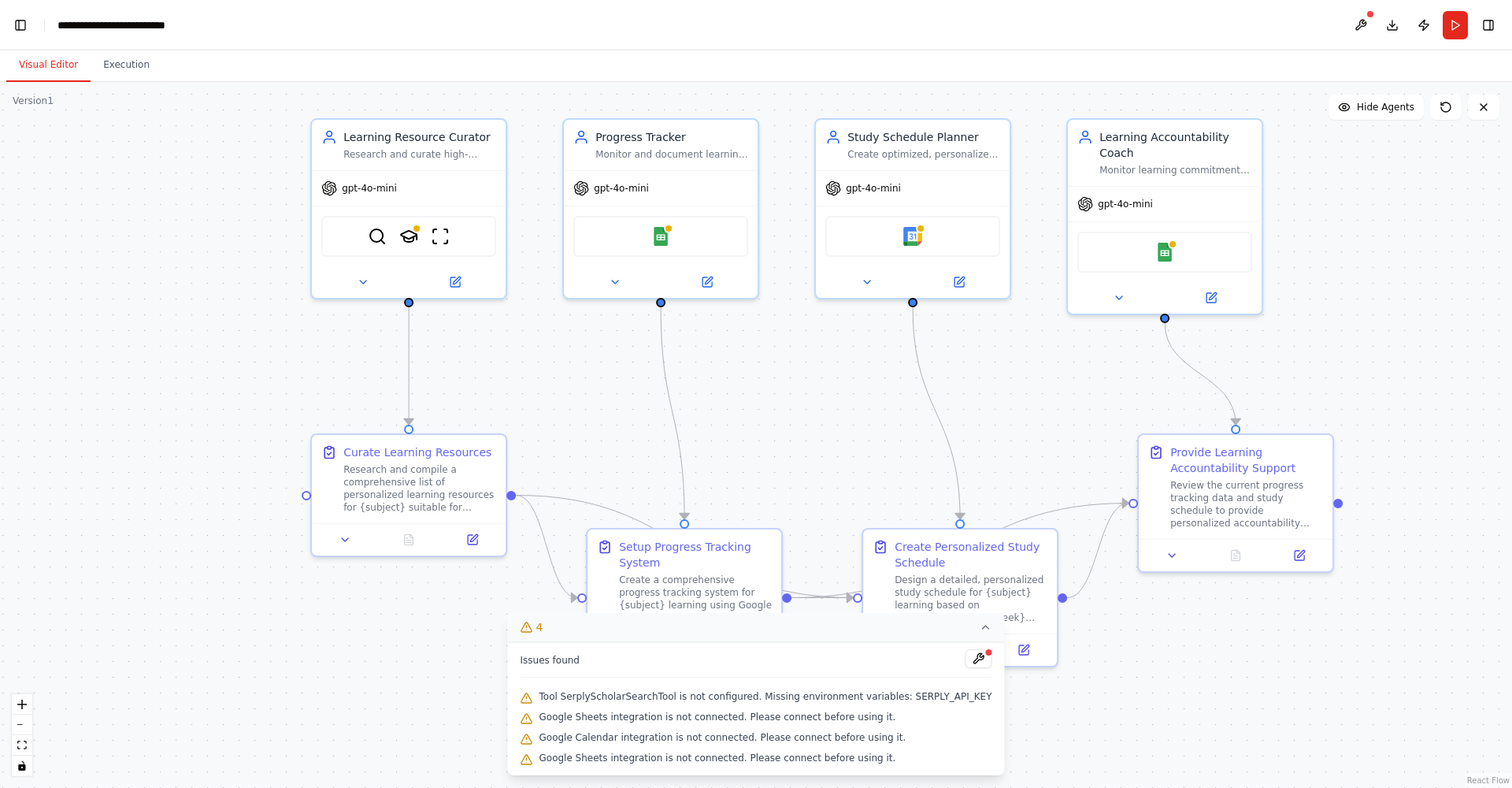
drag, startPoint x: 200, startPoint y: 588, endPoint x: 169, endPoint y: 592, distance: 31.3
click at [169, 592] on div ".deletable-edge-delete-btn { width: 20px; height: 20px; border: 0px solid #ffff…" at bounding box center [756, 434] width 1512 height 706
click at [459, 198] on div "gpt-4o-mini" at bounding box center [409, 185] width 194 height 35
click at [675, 193] on div "gpt-4o-mini" at bounding box center [661, 185] width 194 height 35
click at [242, 275] on div ".deletable-edge-delete-btn { width: 20px; height: 20px; border: 0px solid #ffff…" at bounding box center [756, 434] width 1512 height 706
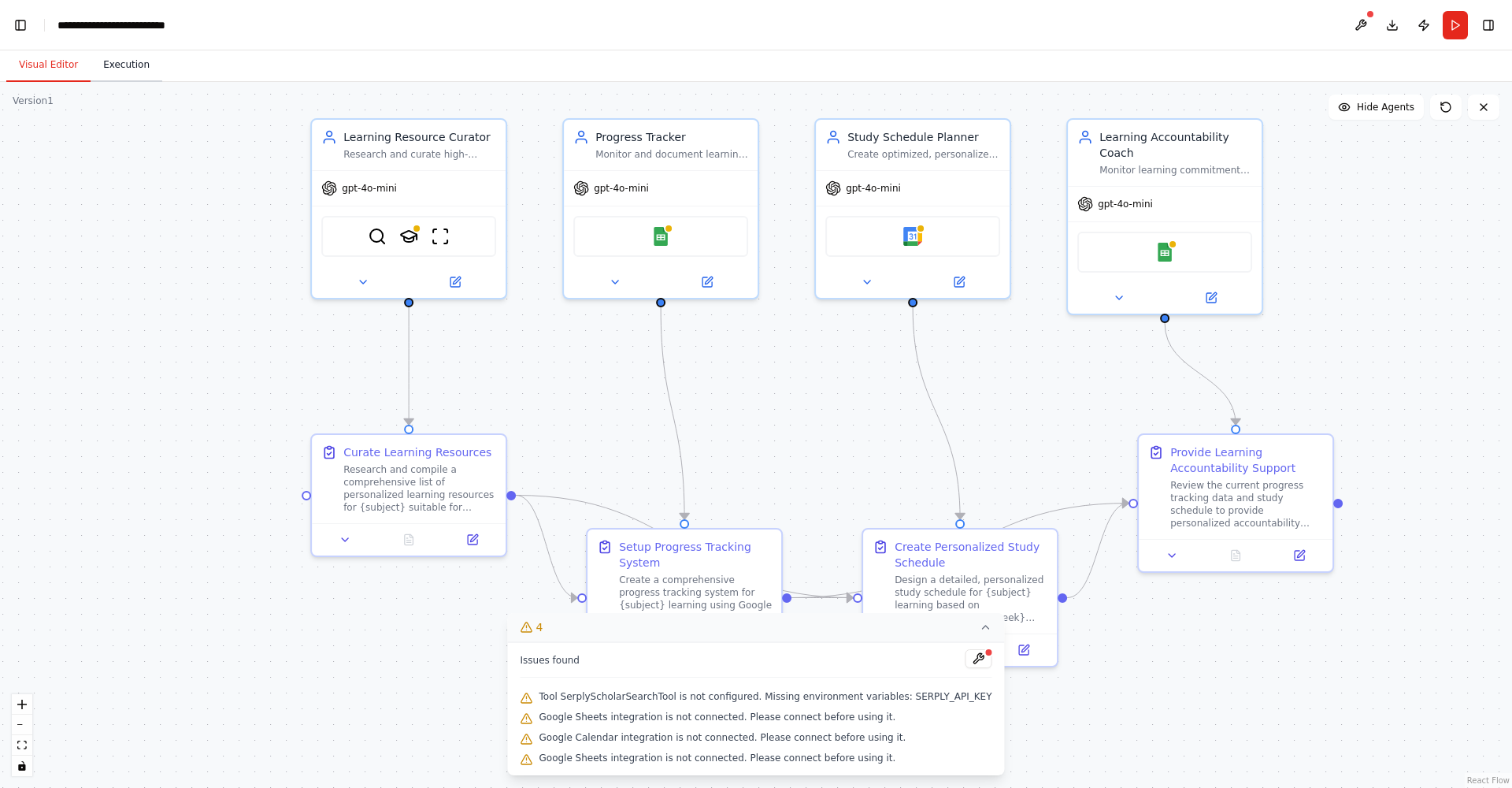
click at [118, 79] on button "Execution" at bounding box center [126, 65] width 71 height 33
click at [65, 70] on button "Visual Editor" at bounding box center [49, 65] width 84 height 33
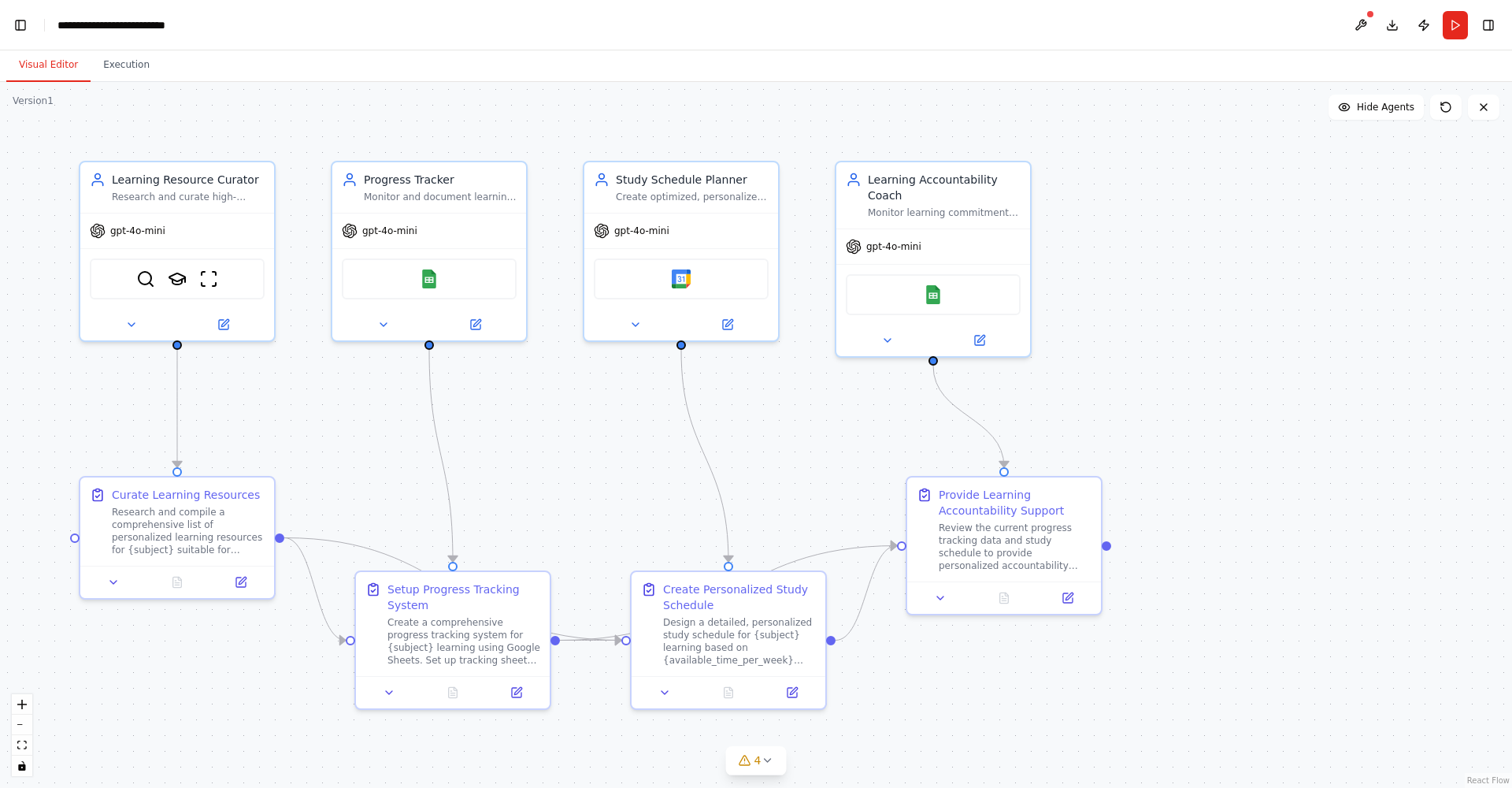
scroll to position [27750, 0]
